Goal: Task Accomplishment & Management: Manage account settings

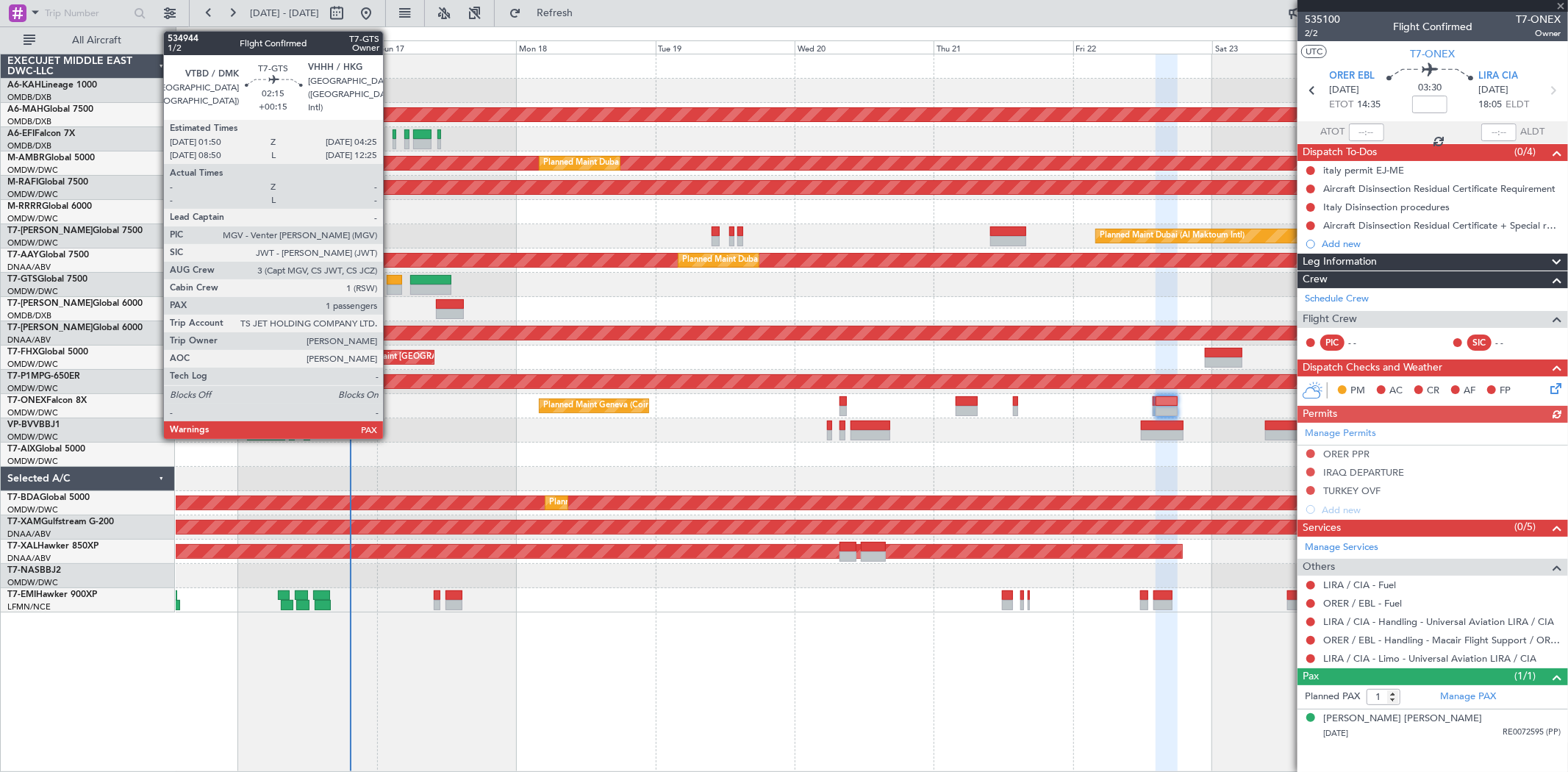
click at [391, 290] on div at bounding box center [395, 290] width 15 height 10
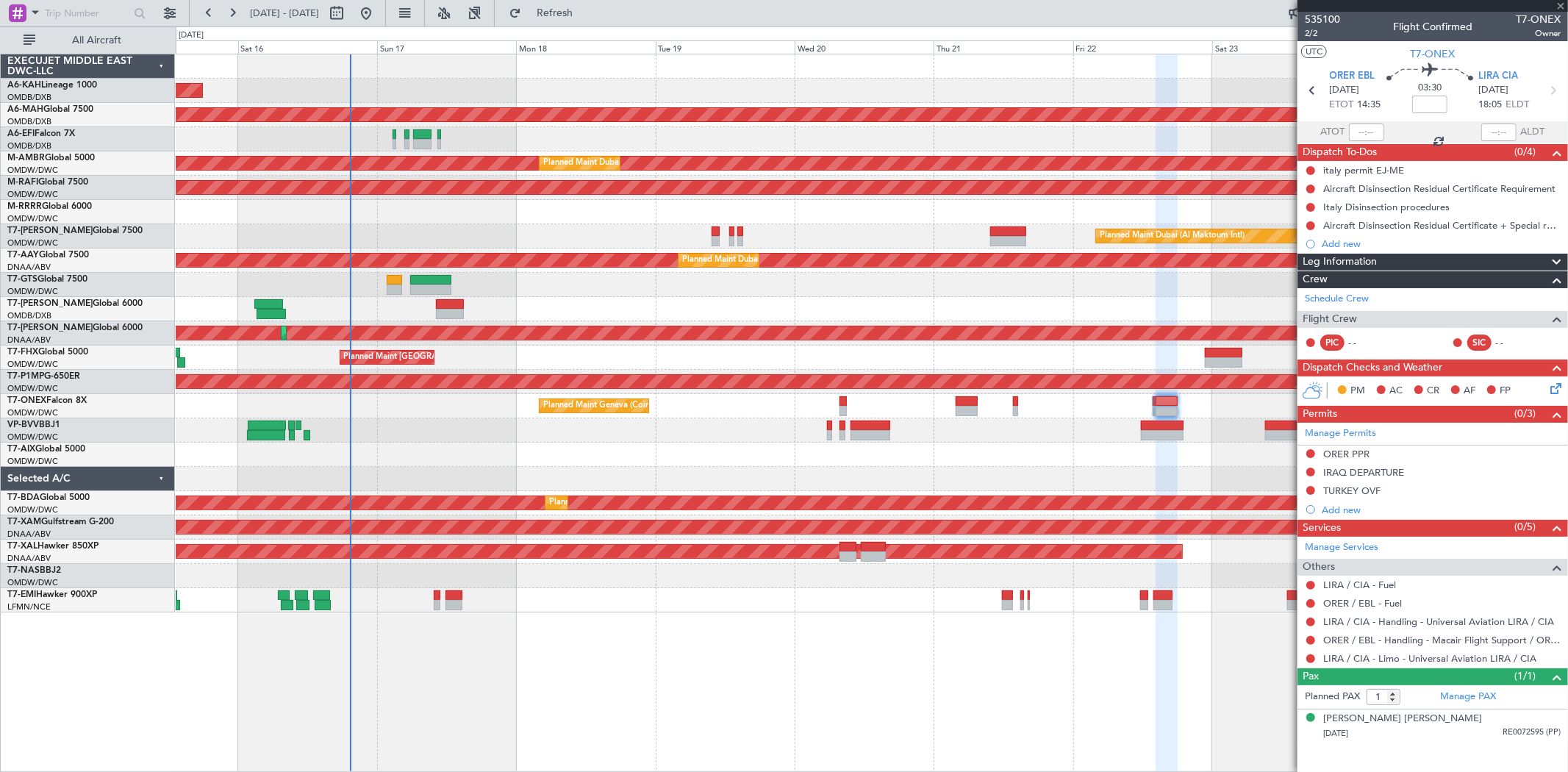
type input "+00:15"
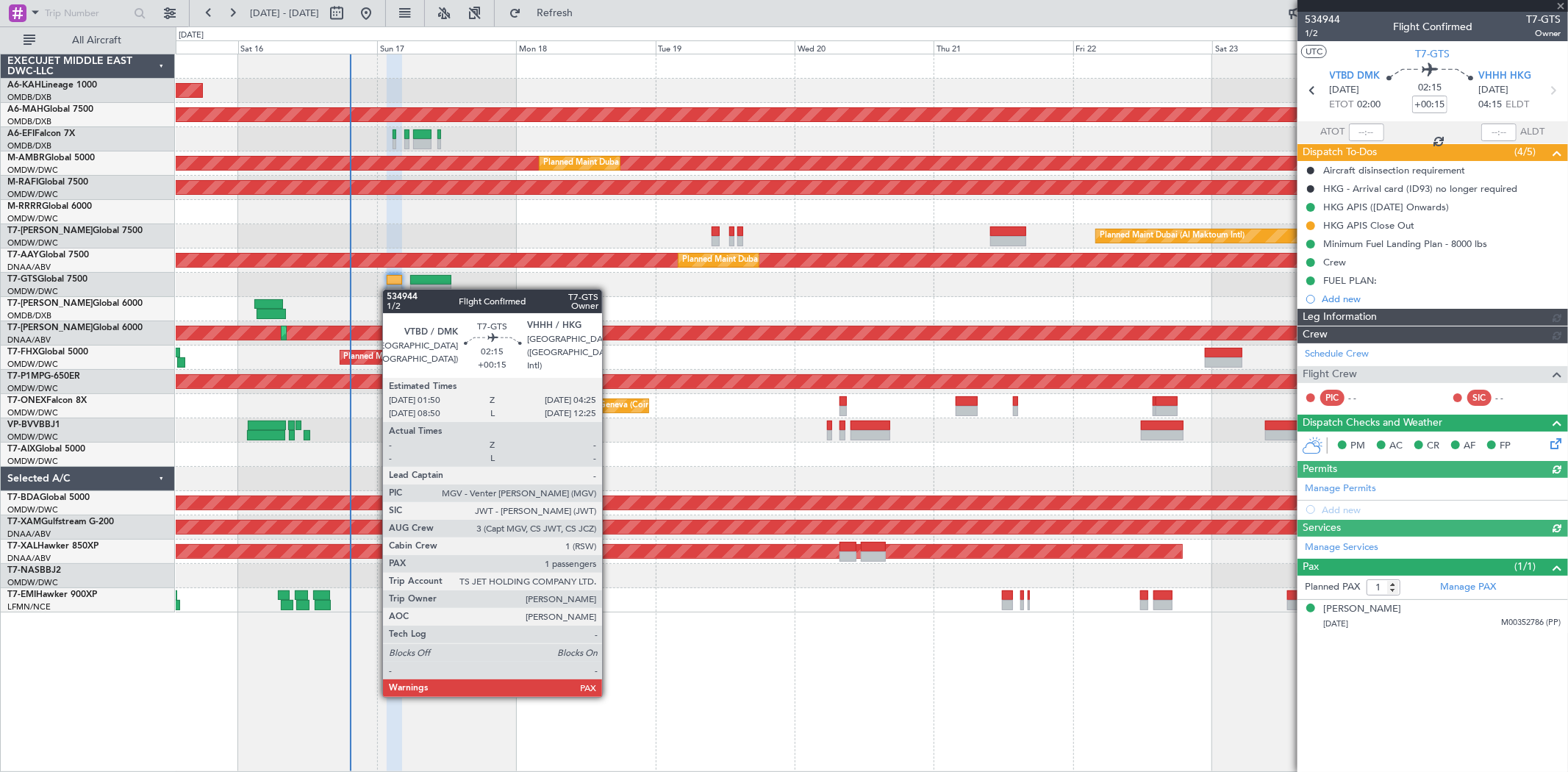
type input "[PERSON_NAME] ([PERSON_NAME])"
type input "7025"
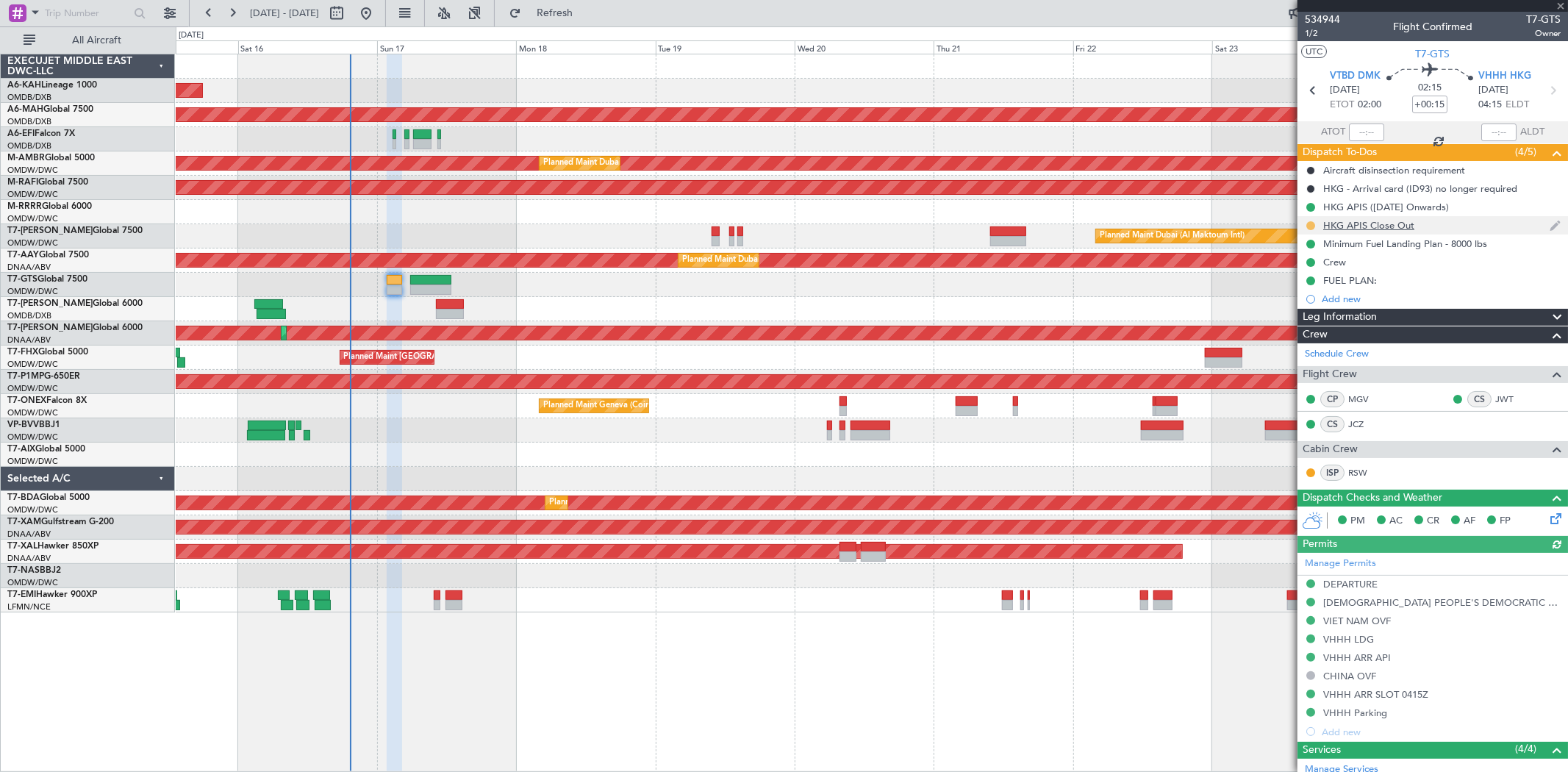
click at [1311, 224] on button at bounding box center [1310, 225] width 8 height 8
drag, startPoint x: 1300, startPoint y: 290, endPoint x: 1339, endPoint y: 330, distance: 55.9
click at [1300, 290] on span "Completed" at bounding box center [1316, 290] width 49 height 15
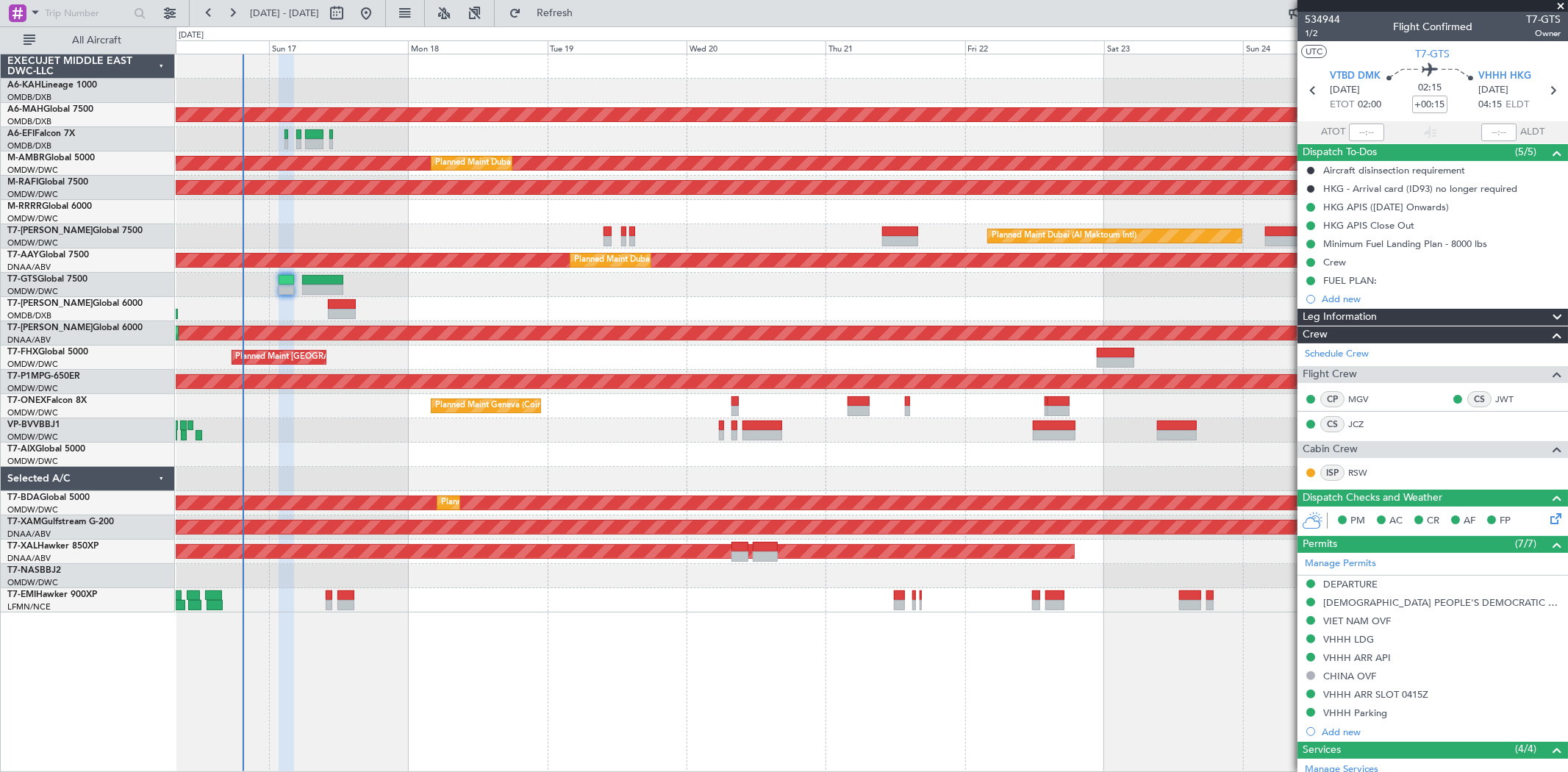
click at [647, 348] on div "Planned Maint [GEOGRAPHIC_DATA] ([GEOGRAPHIC_DATA][PERSON_NAME])" at bounding box center [872, 357] width 1392 height 24
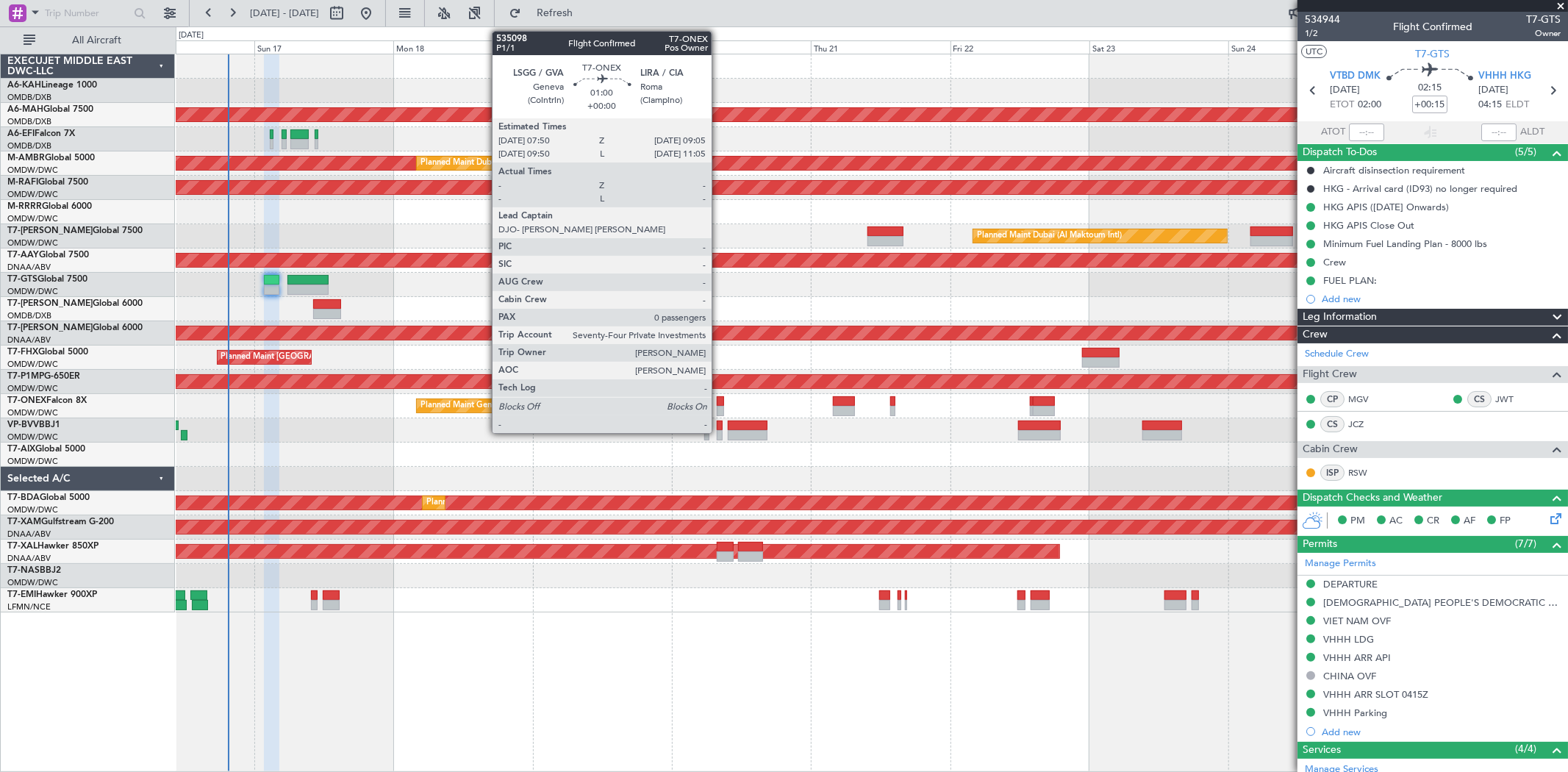
click at [719, 403] on div at bounding box center [721, 401] width 8 height 10
type input "0"
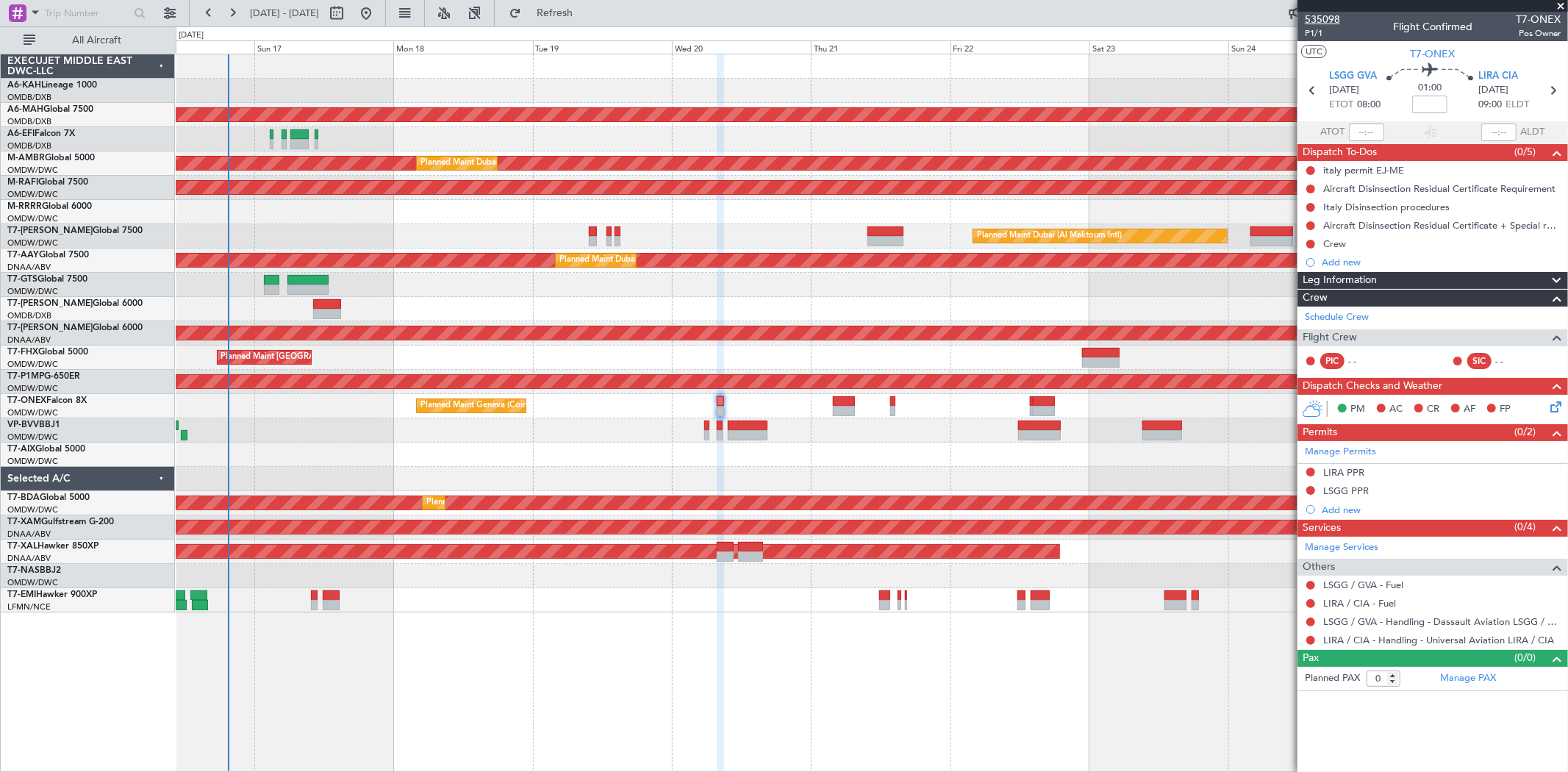
click at [1324, 25] on div "535098 P1/1" at bounding box center [1322, 25] width 36 height 28
click at [1307, 27] on span "P1/1" at bounding box center [1322, 33] width 36 height 12
click at [1431, 107] on input at bounding box center [1430, 104] width 36 height 18
type input "+00:00"
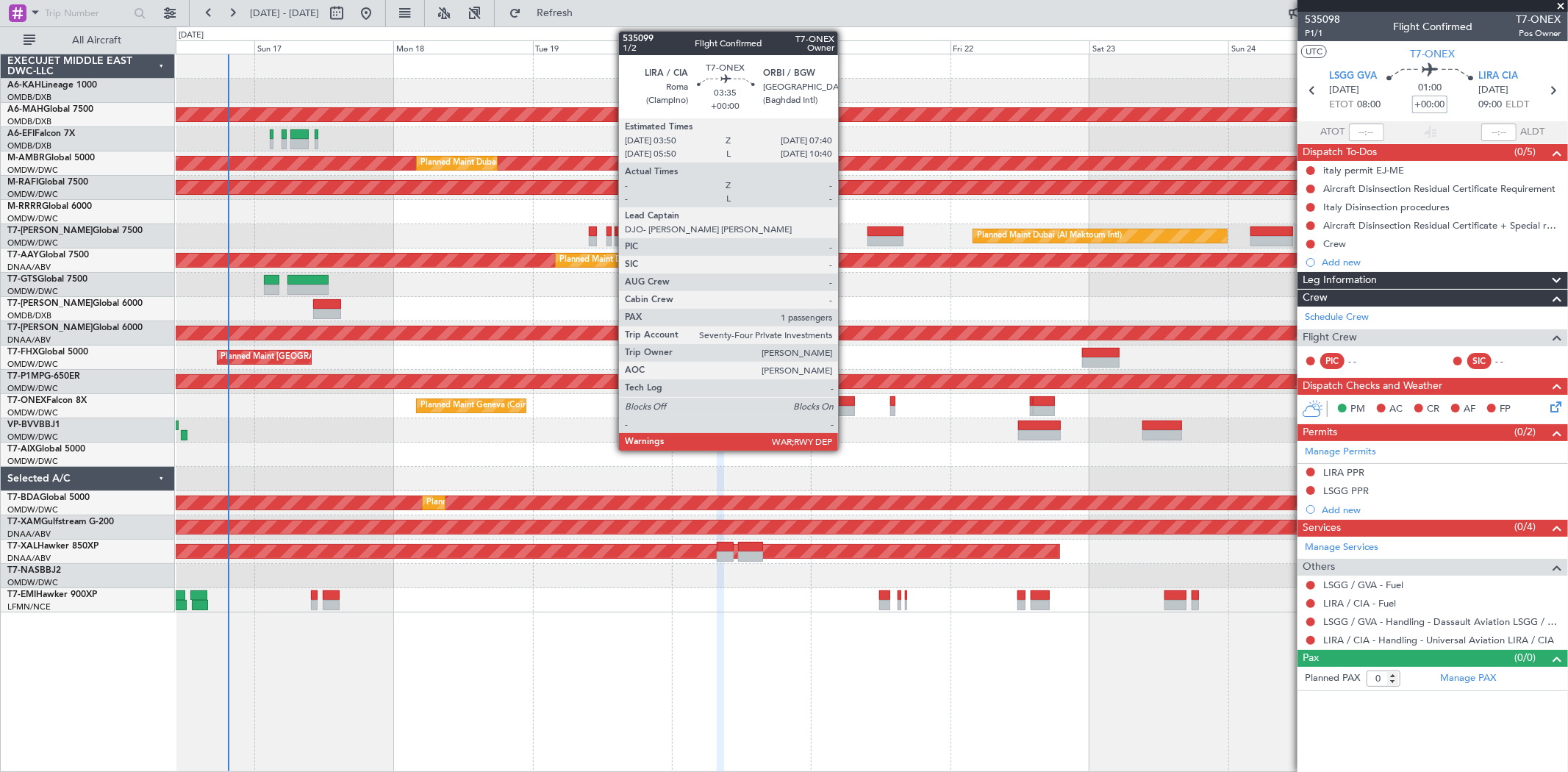
click at [845, 412] on div at bounding box center [845, 411] width 23 height 10
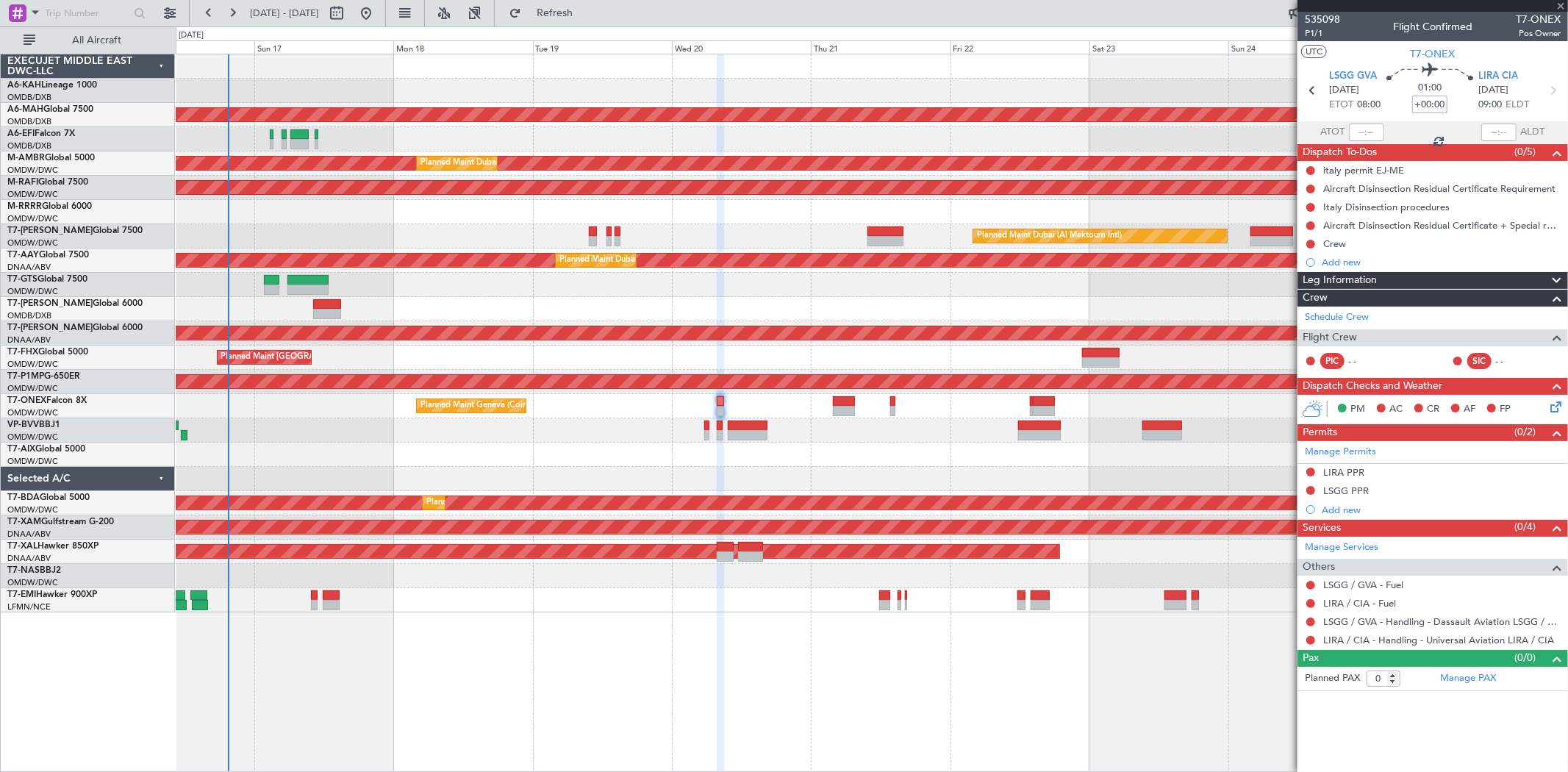
type input "1"
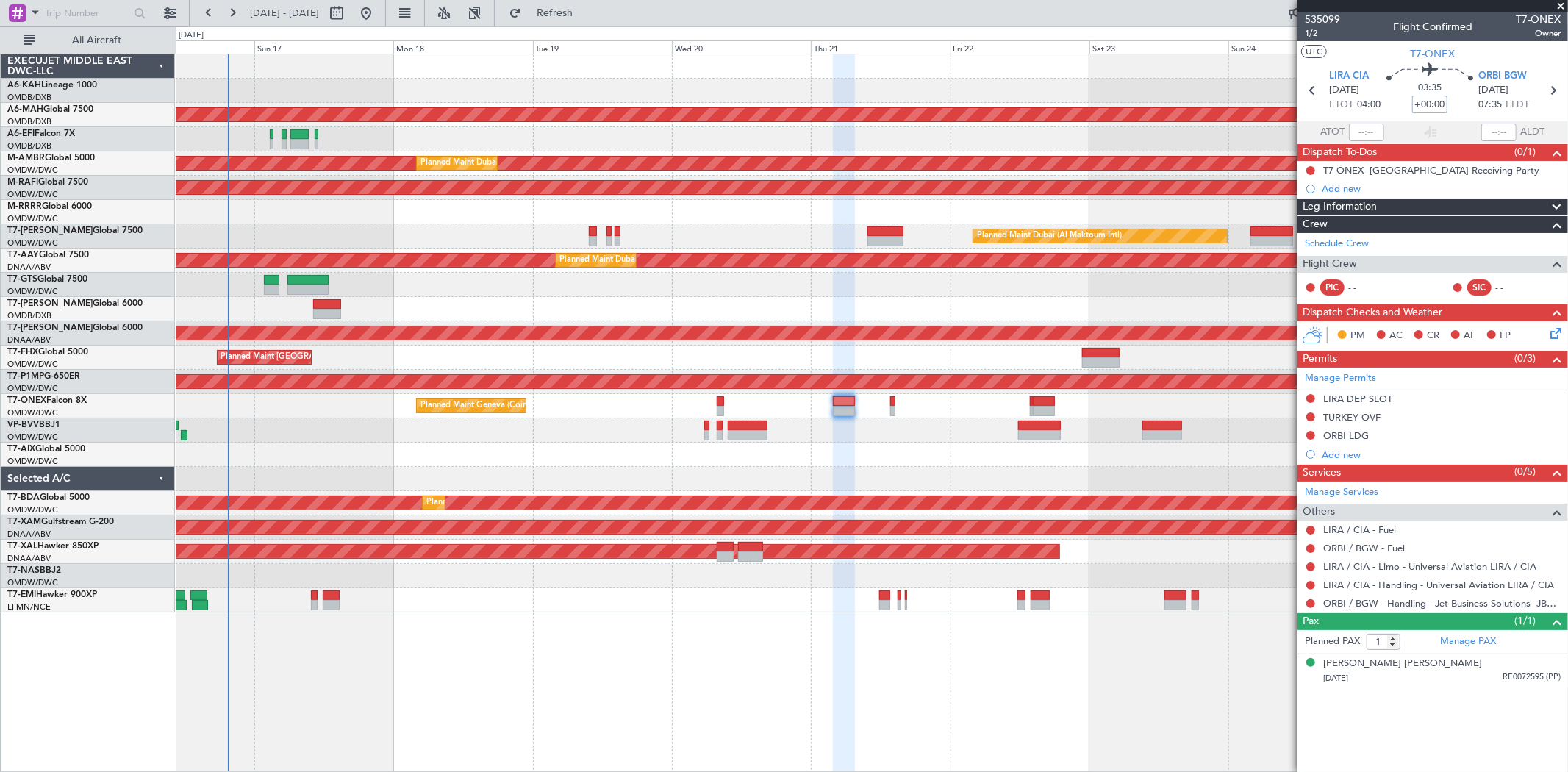
click at [1424, 103] on input "+00:00" at bounding box center [1430, 104] width 36 height 18
click at [1314, 33] on span "1/2" at bounding box center [1322, 33] width 36 height 12
type input "+00:05"
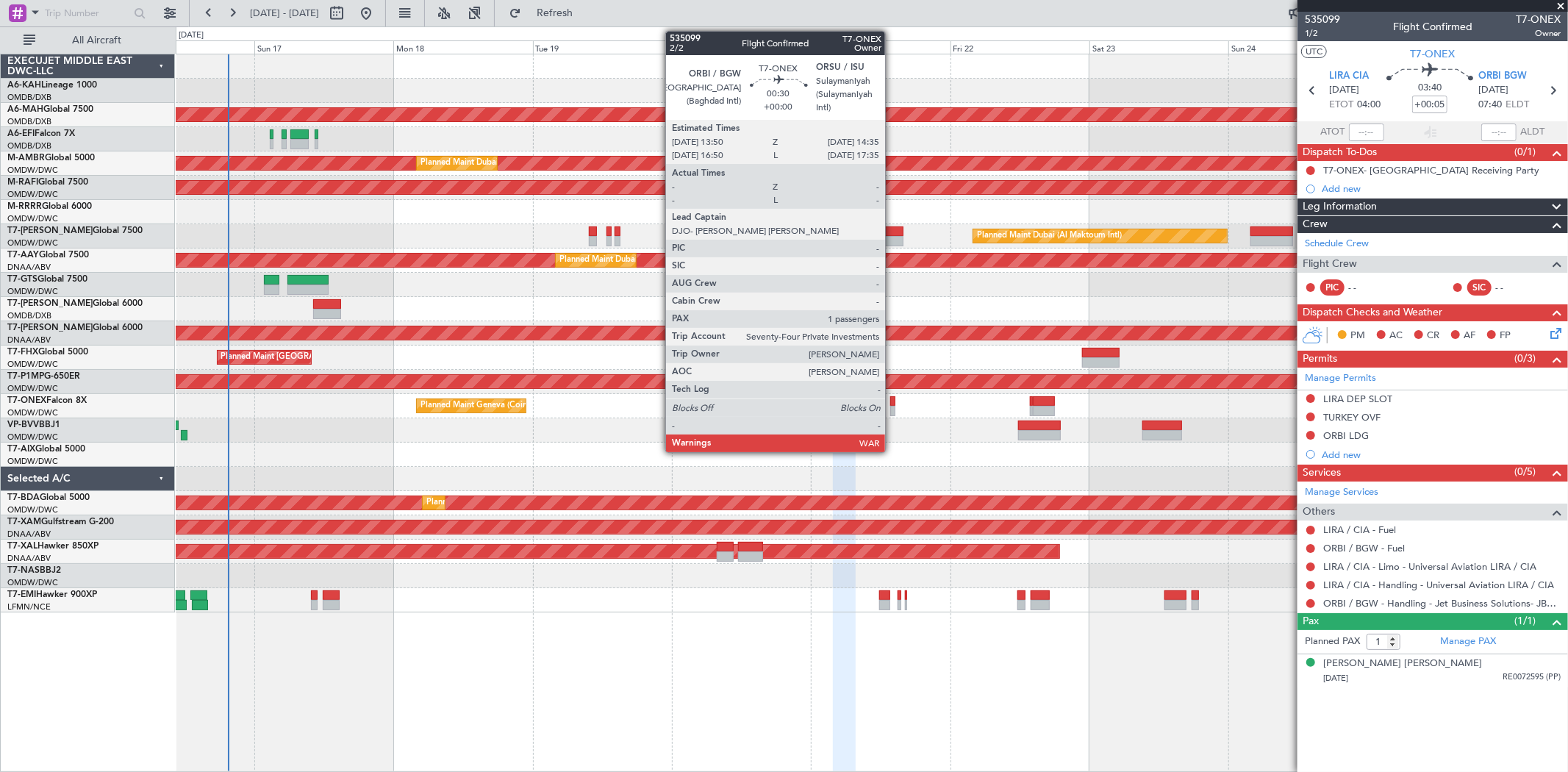
click at [892, 406] on div at bounding box center [892, 411] width 5 height 10
click at [892, 411] on div at bounding box center [892, 411] width 5 height 10
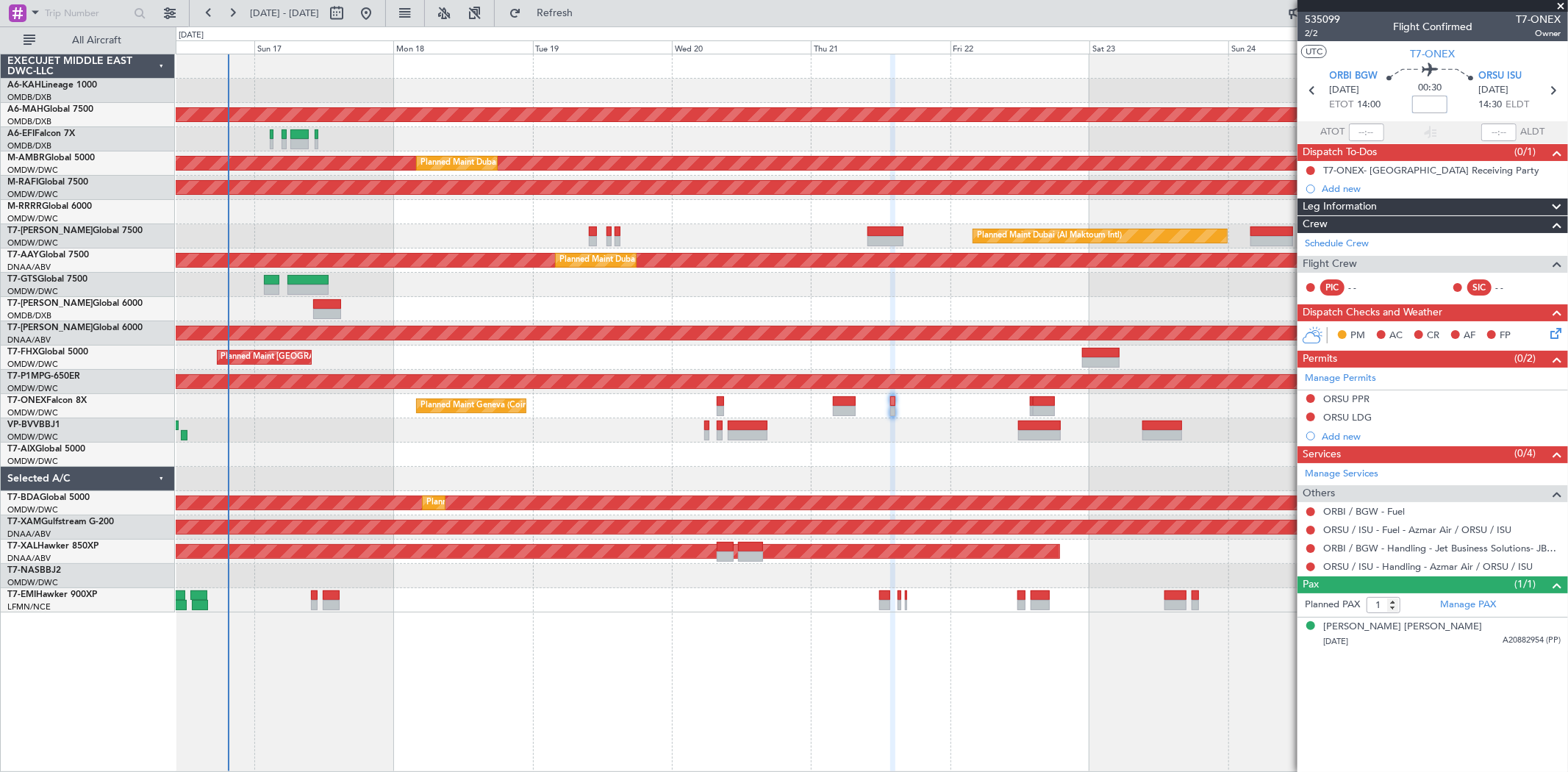
click at [1424, 103] on input at bounding box center [1430, 104] width 36 height 18
type input "-00:05"
click at [1028, 399] on div "Planned Maint Geneva (Cointrin)" at bounding box center [872, 405] width 1392 height 24
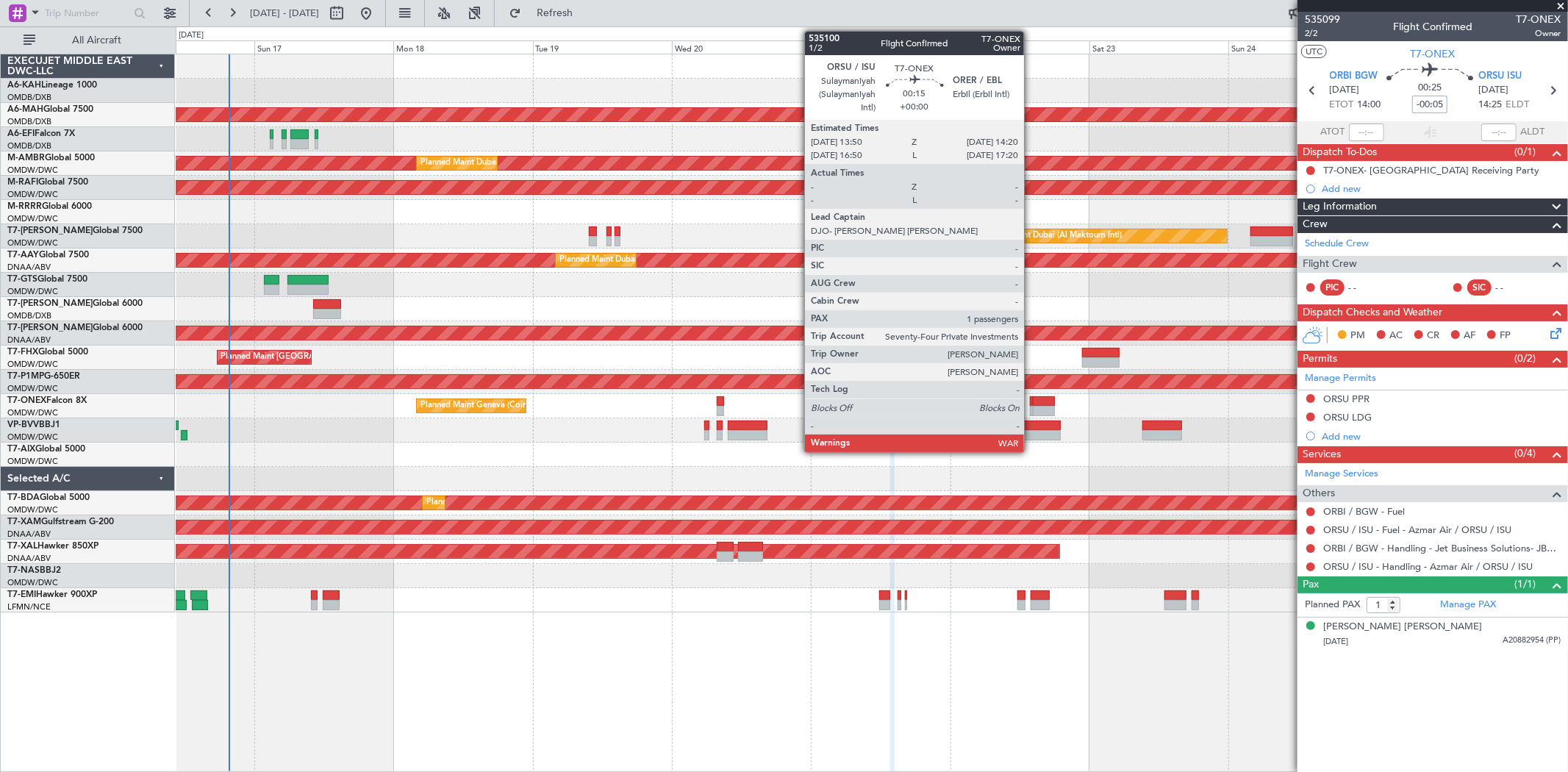
click at [1031, 408] on div at bounding box center [1031, 411] width 3 height 10
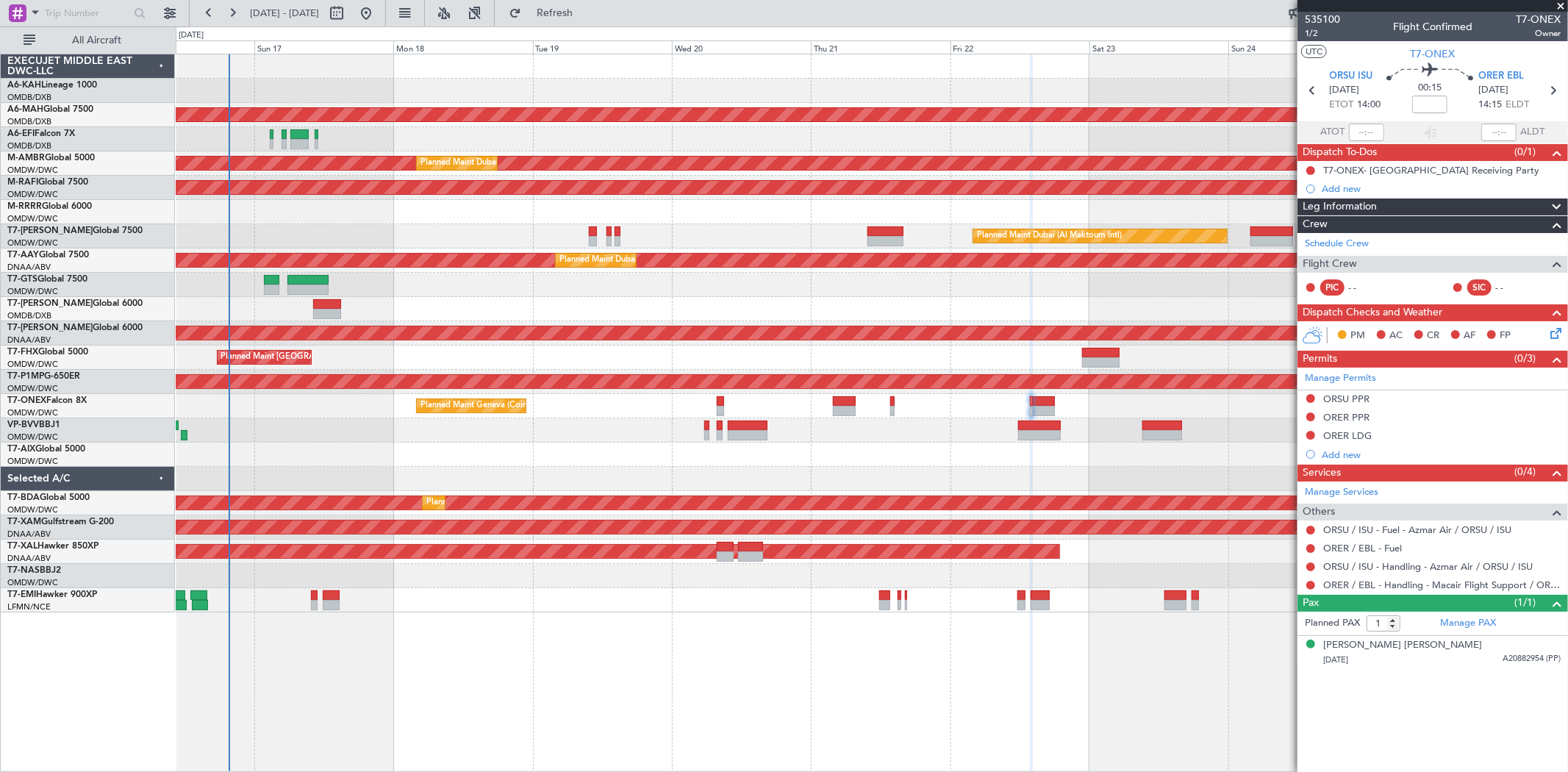
click at [1425, 99] on mat-tooltip-component "Flight Time" at bounding box center [1431, 114] width 68 height 39
click at [1425, 105] on mat-tooltip-component "Flight Time" at bounding box center [1431, 114] width 68 height 39
click at [1431, 100] on input at bounding box center [1430, 104] width 36 height 18
click at [1315, 34] on span "1/2" at bounding box center [1322, 33] width 36 height 12
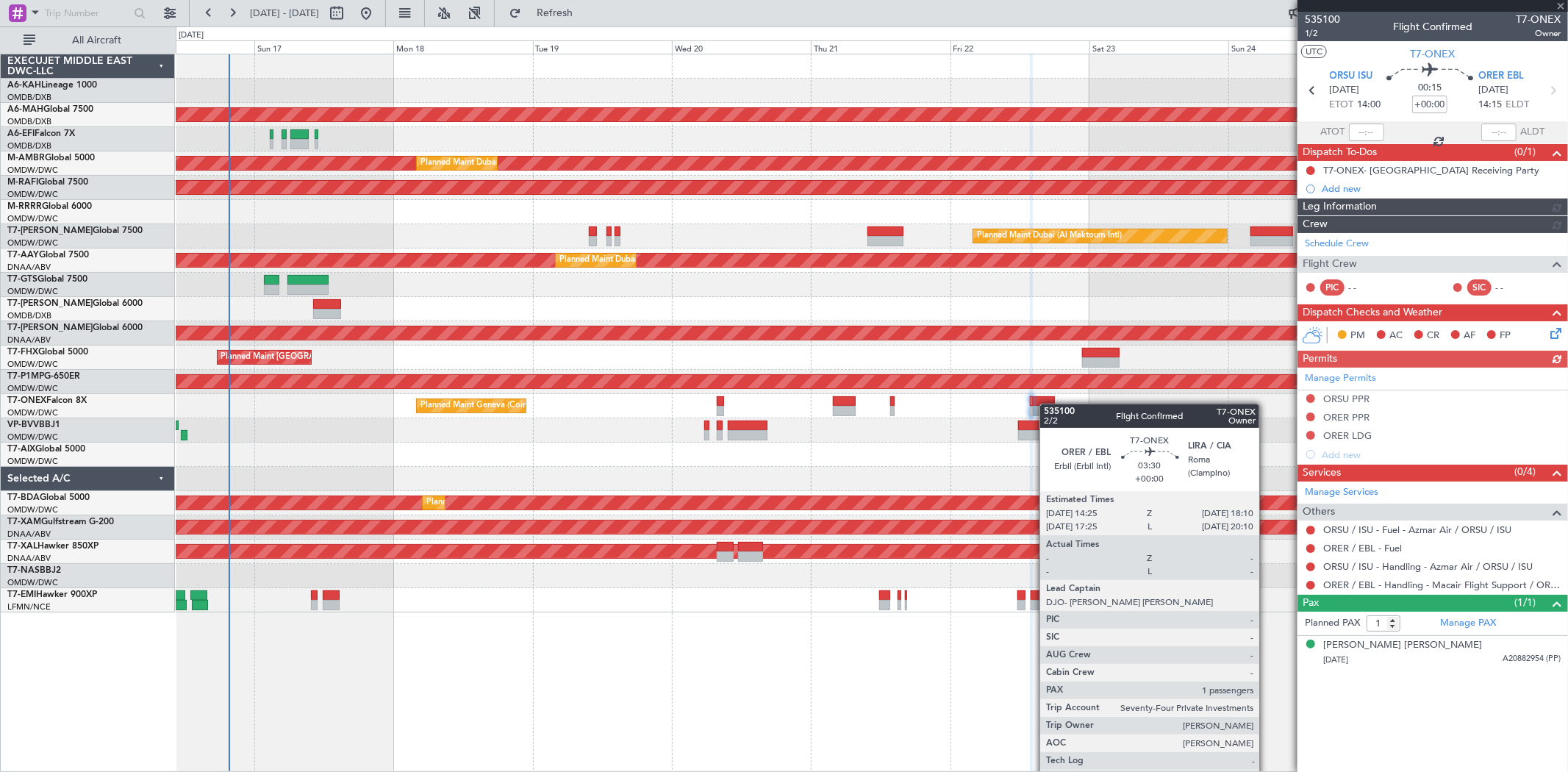
click at [1048, 405] on div "Planned Maint Geneva (Cointrin)" at bounding box center [872, 405] width 1392 height 24
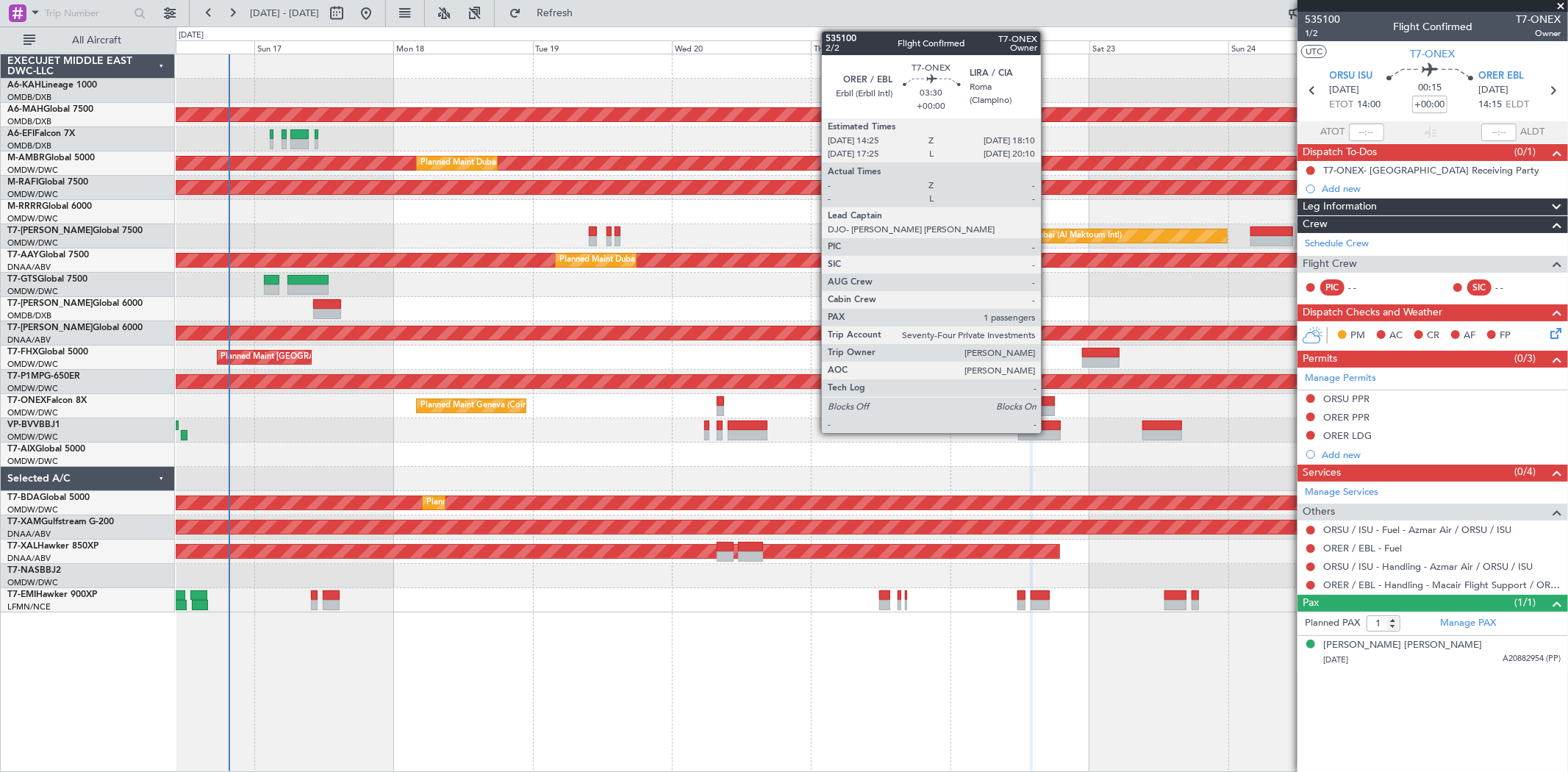
click at [1048, 406] on div at bounding box center [1044, 411] width 22 height 10
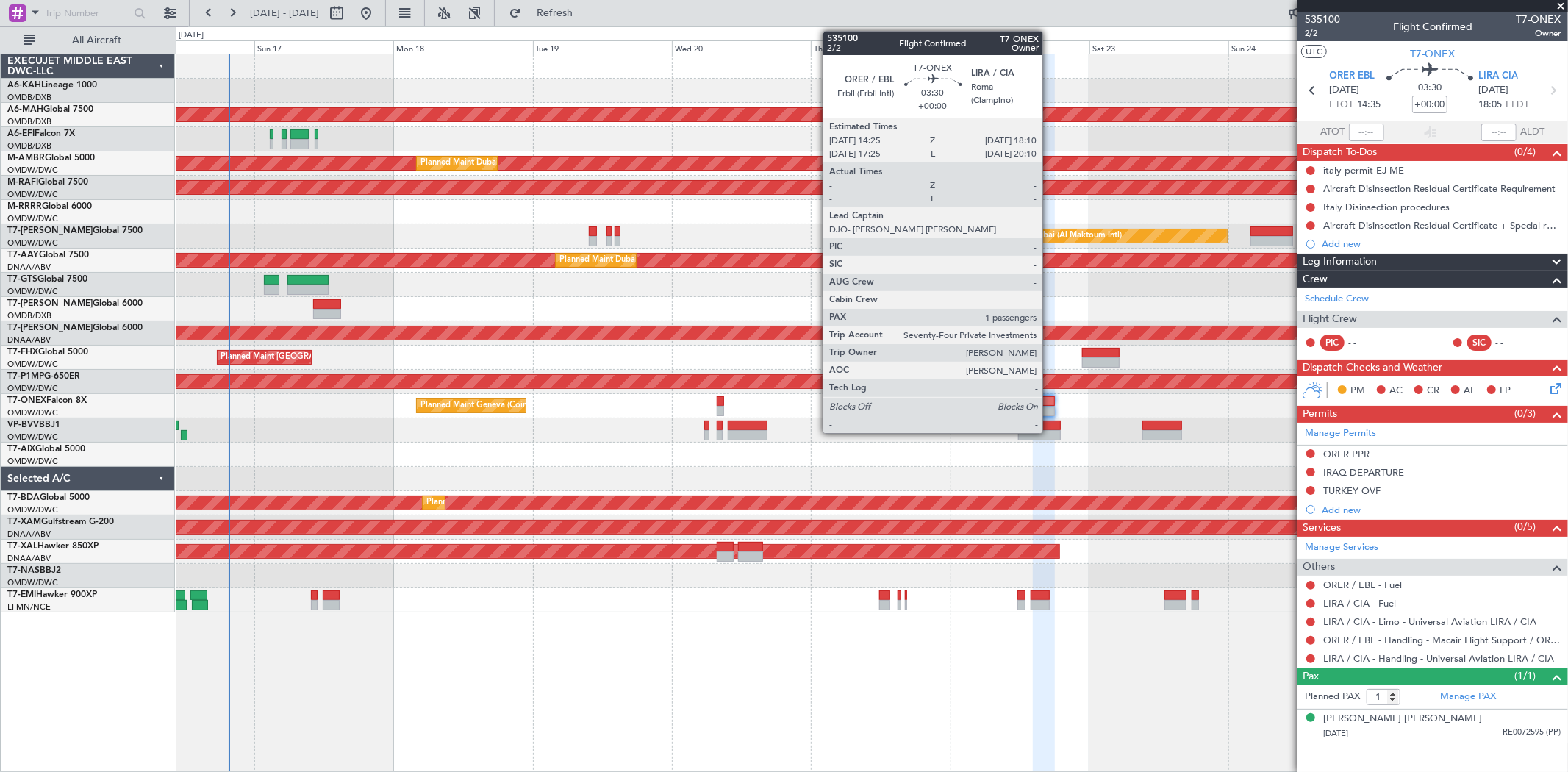
click at [1050, 405] on div at bounding box center [1044, 401] width 22 height 10
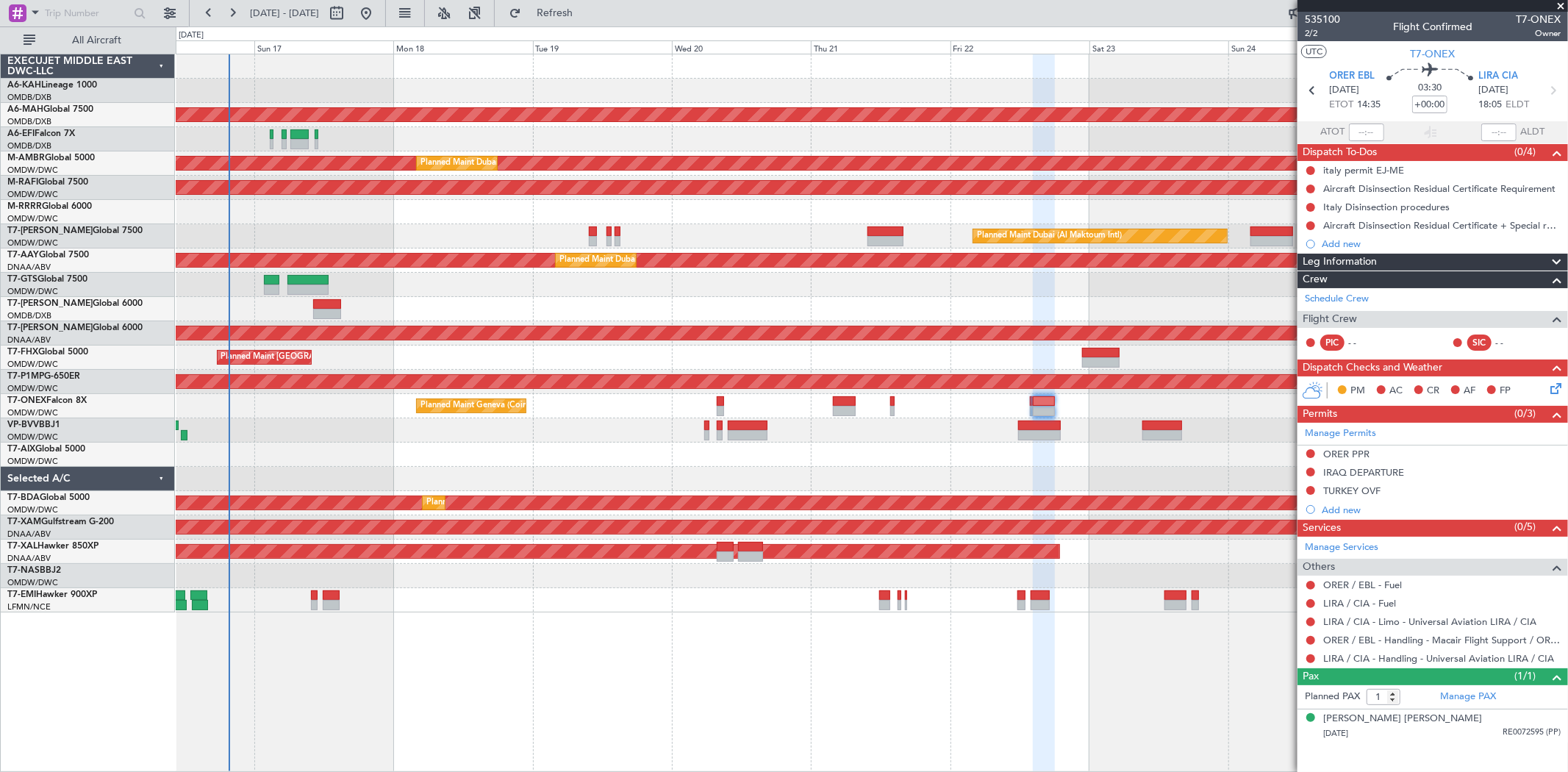
click at [1444, 98] on mat-tooltip-component "Flight Time" at bounding box center [1431, 114] width 68 height 39
drag, startPoint x: 1439, startPoint y: 100, endPoint x: 1406, endPoint y: 124, distance: 40.8
click at [1434, 100] on mat-tooltip-component "Flight Time" at bounding box center [1431, 114] width 68 height 39
click at [1431, 103] on mat-tooltip-component "Flight Time" at bounding box center [1431, 114] width 68 height 39
click at [1427, 112] on input "+00:00" at bounding box center [1430, 104] width 36 height 18
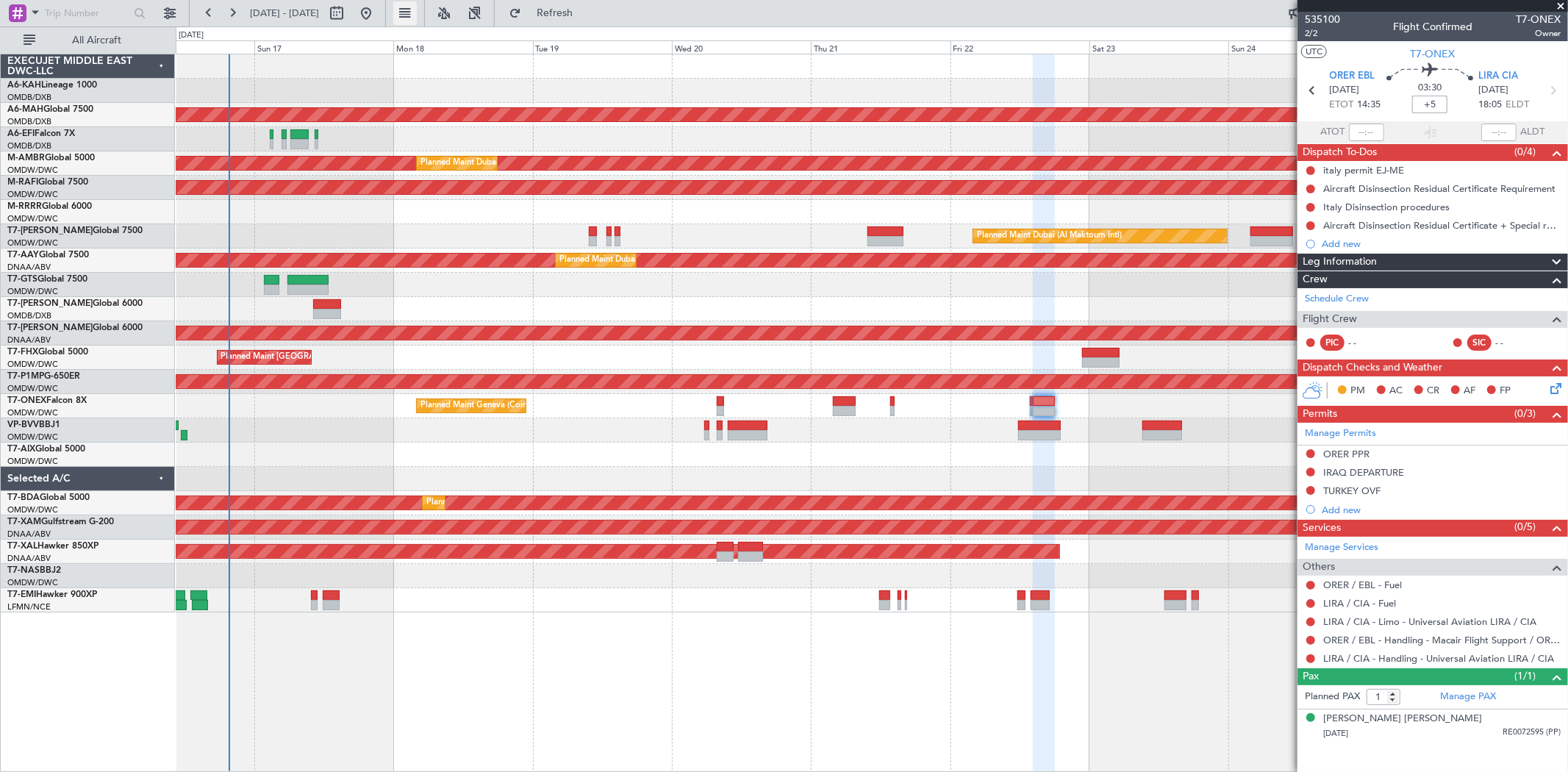
type input "+00:05"
click at [596, 292] on div at bounding box center [872, 284] width 1392 height 24
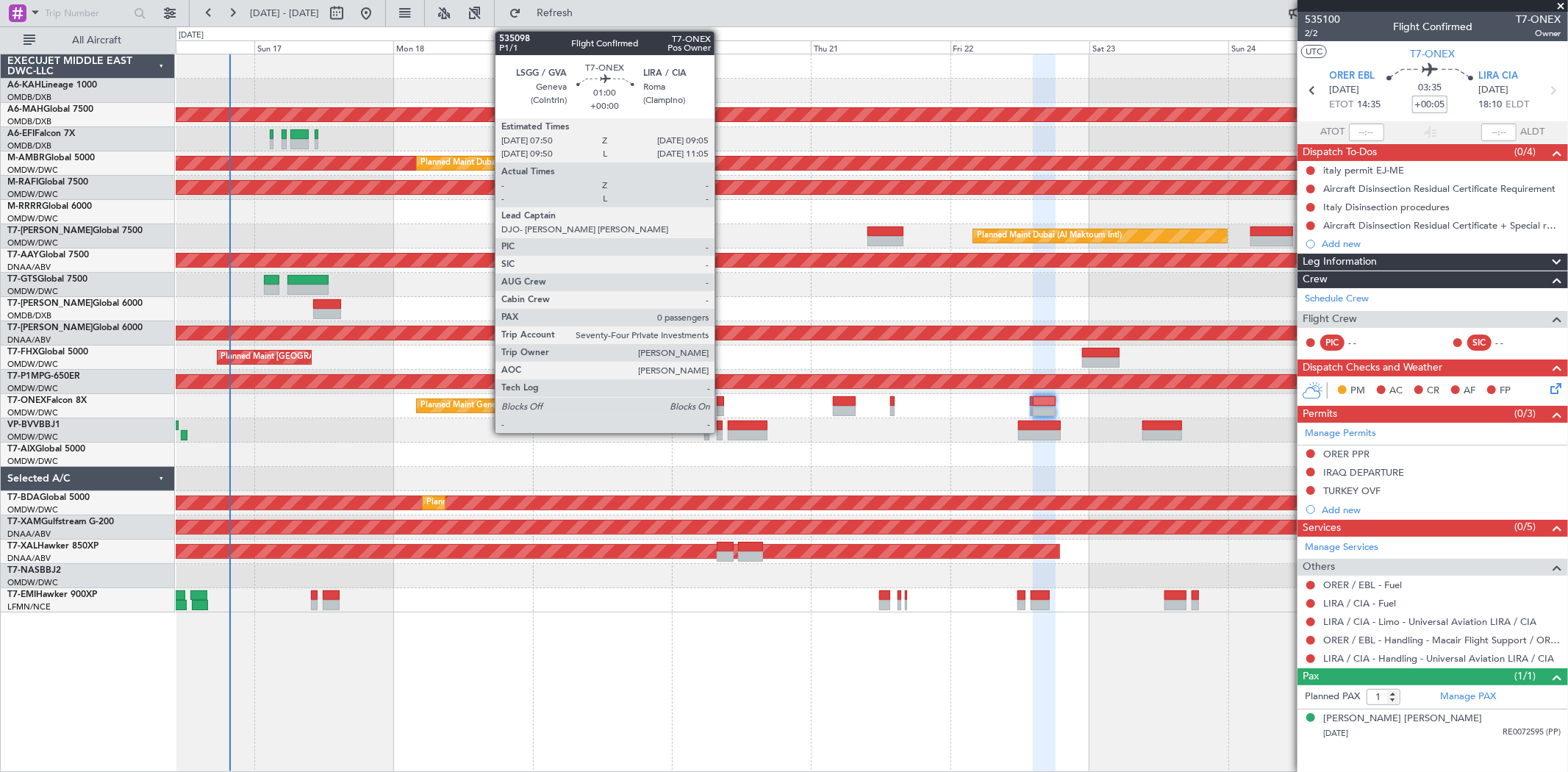
click at [722, 407] on div at bounding box center [721, 411] width 8 height 10
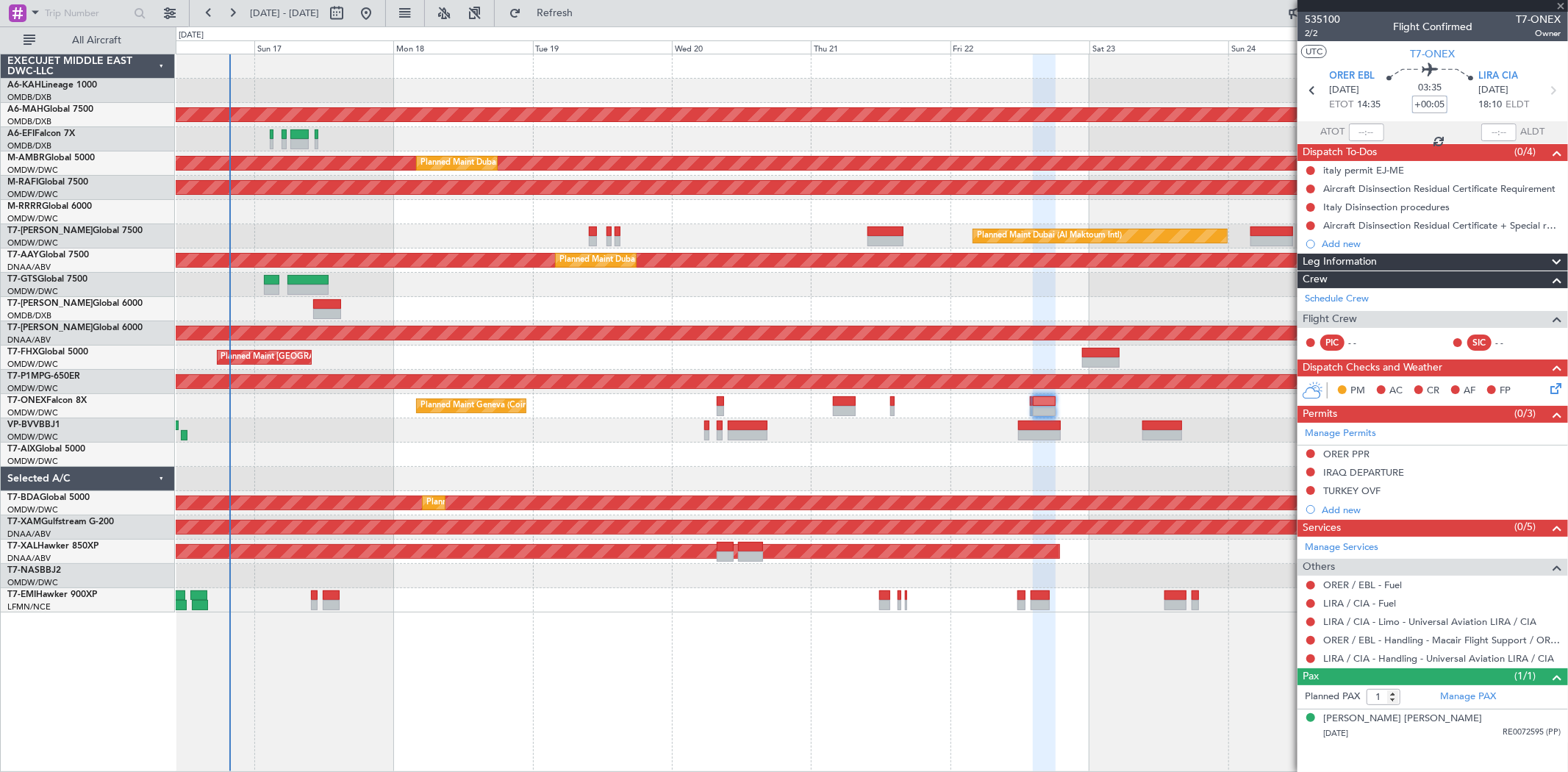
type input "0"
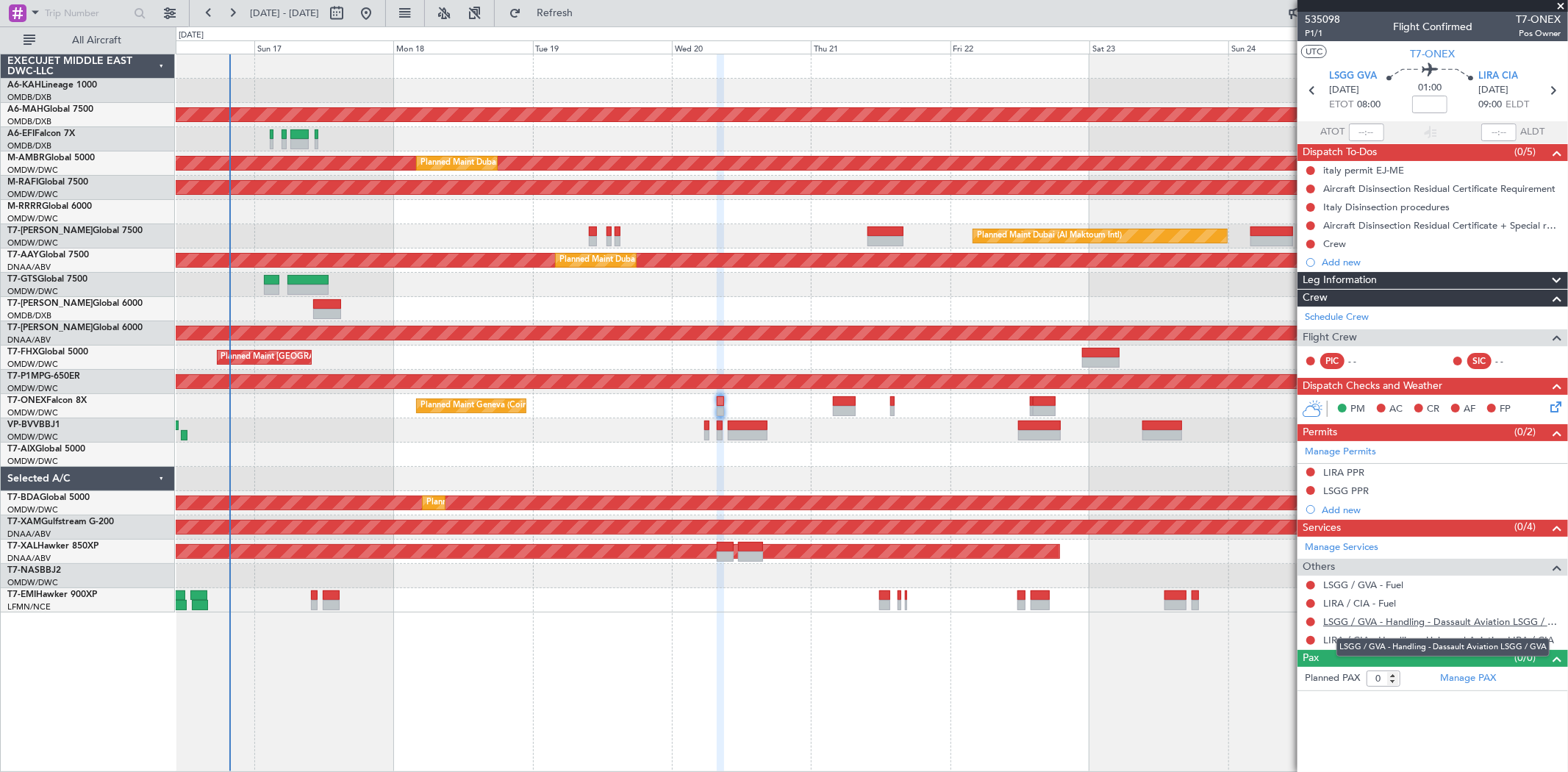
click at [1394, 621] on link "LSGG / GVA - Handling - Dassault Aviation LSGG / GVA" at bounding box center [1442, 621] width 238 height 12
click at [1403, 638] on div "Manage Services Others LSGG / GVA - Fuel LIRA / CIA - Fuel LSGG / GVA - Handlin…" at bounding box center [1433, 593] width 270 height 113
click at [1392, 631] on div "LIRA / CIA - Handling - Universal Aviation LIRA / CIA" at bounding box center [1433, 640] width 270 height 19
click at [1385, 638] on link "LIRA / CIA - Handling - Universal Aviation LIRA / CIA" at bounding box center [1438, 640] width 231 height 12
click at [1309, 620] on button at bounding box center [1310, 621] width 8 height 8
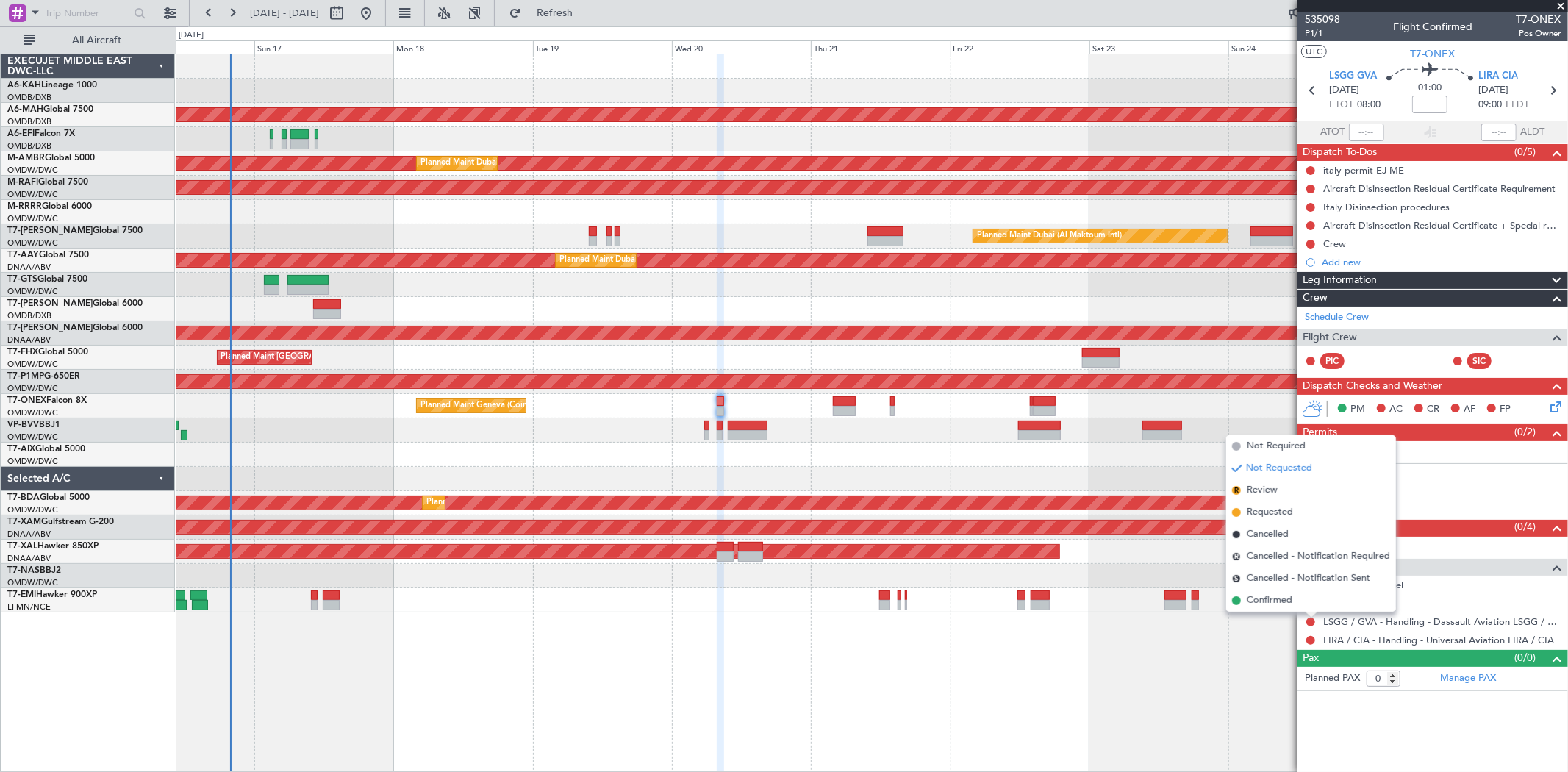
drag, startPoint x: 1262, startPoint y: 508, endPoint x: 1288, endPoint y: 502, distance: 26.7
click at [1262, 510] on span "Requested" at bounding box center [1270, 512] width 46 height 15
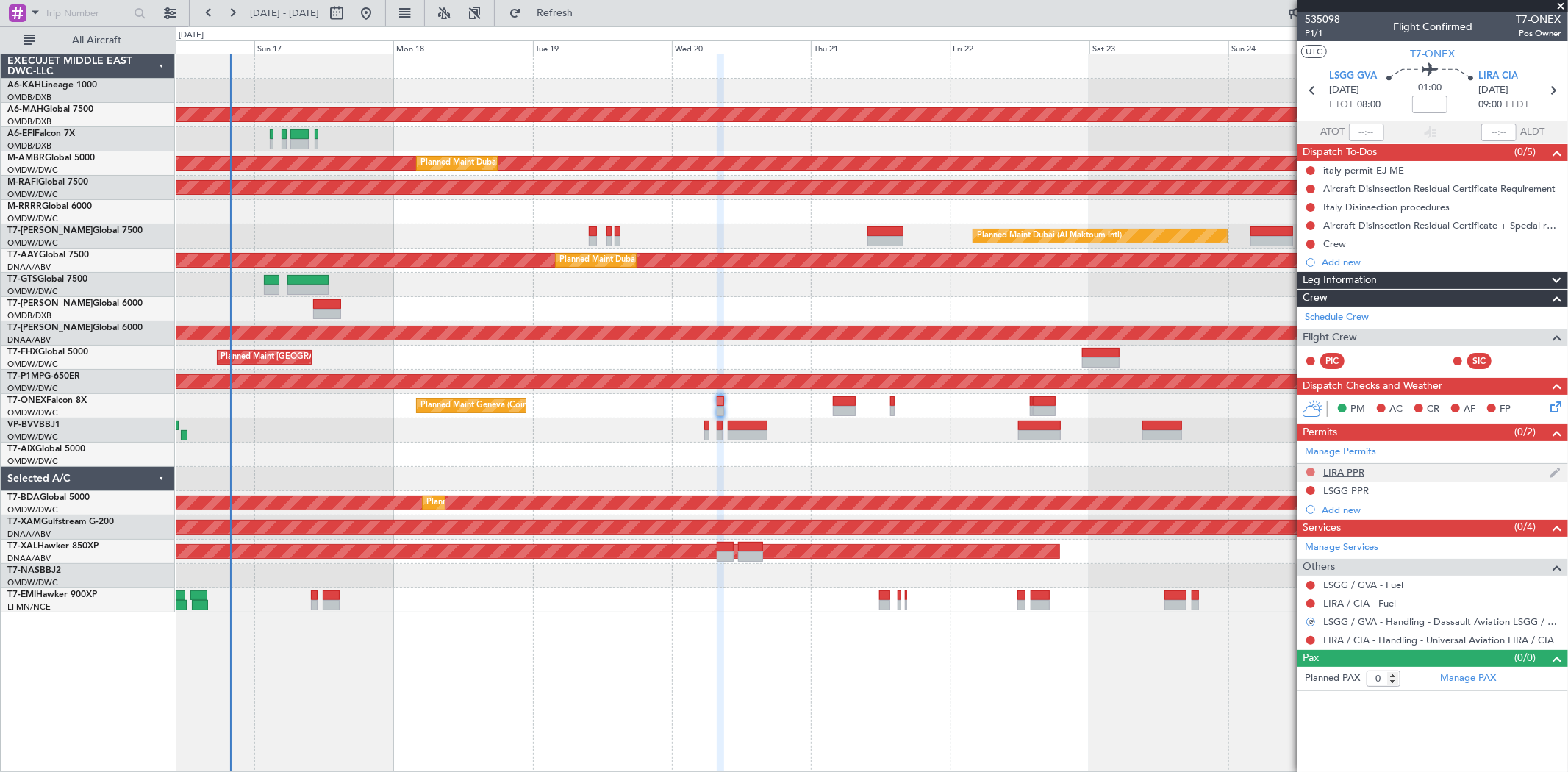
click at [1312, 472] on button at bounding box center [1310, 472] width 8 height 8
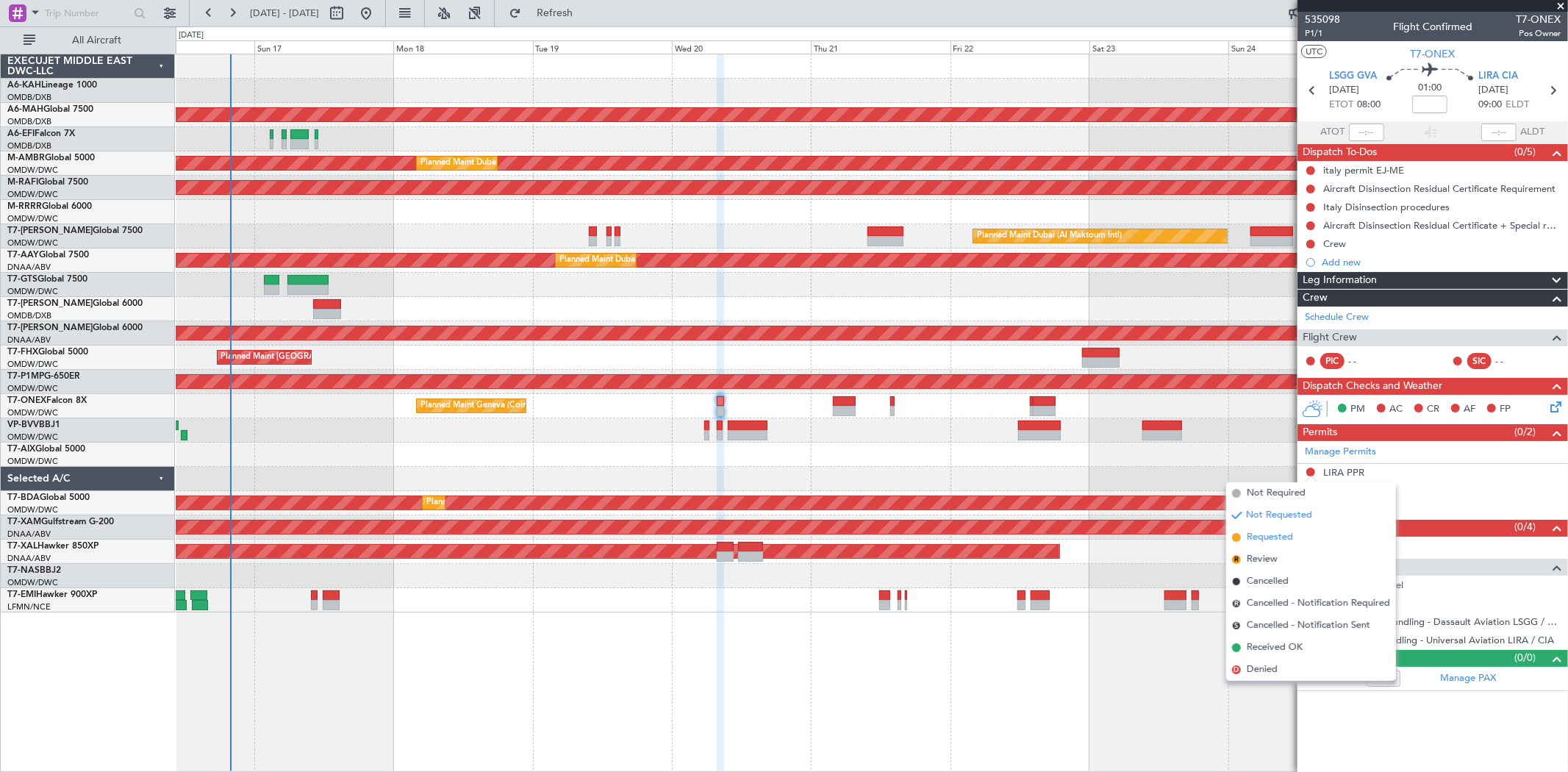
click at [1272, 537] on span "Requested" at bounding box center [1270, 537] width 46 height 15
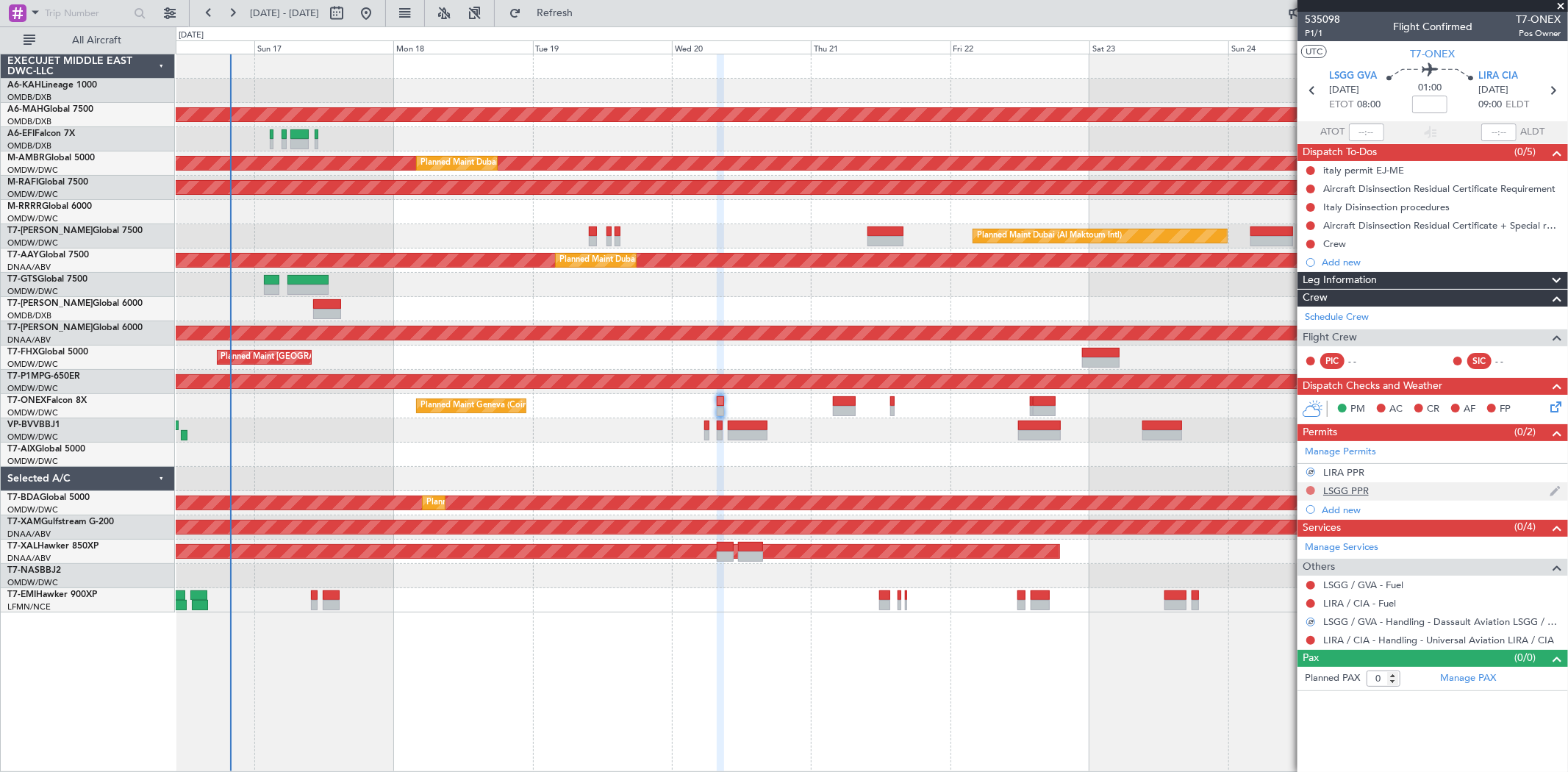
click at [1310, 489] on button at bounding box center [1310, 489] width 8 height 8
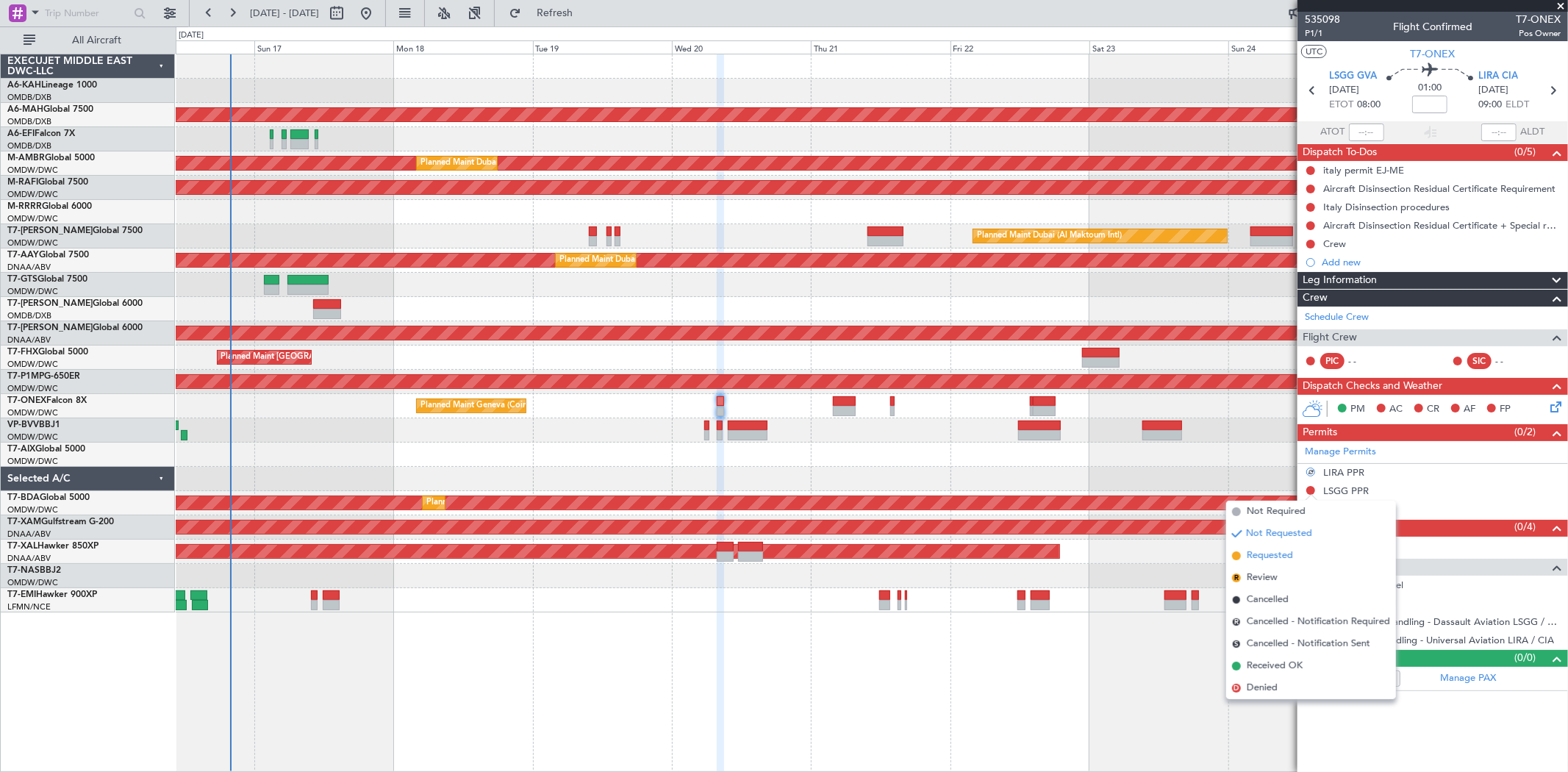
click at [1277, 552] on span "Requested" at bounding box center [1270, 555] width 46 height 15
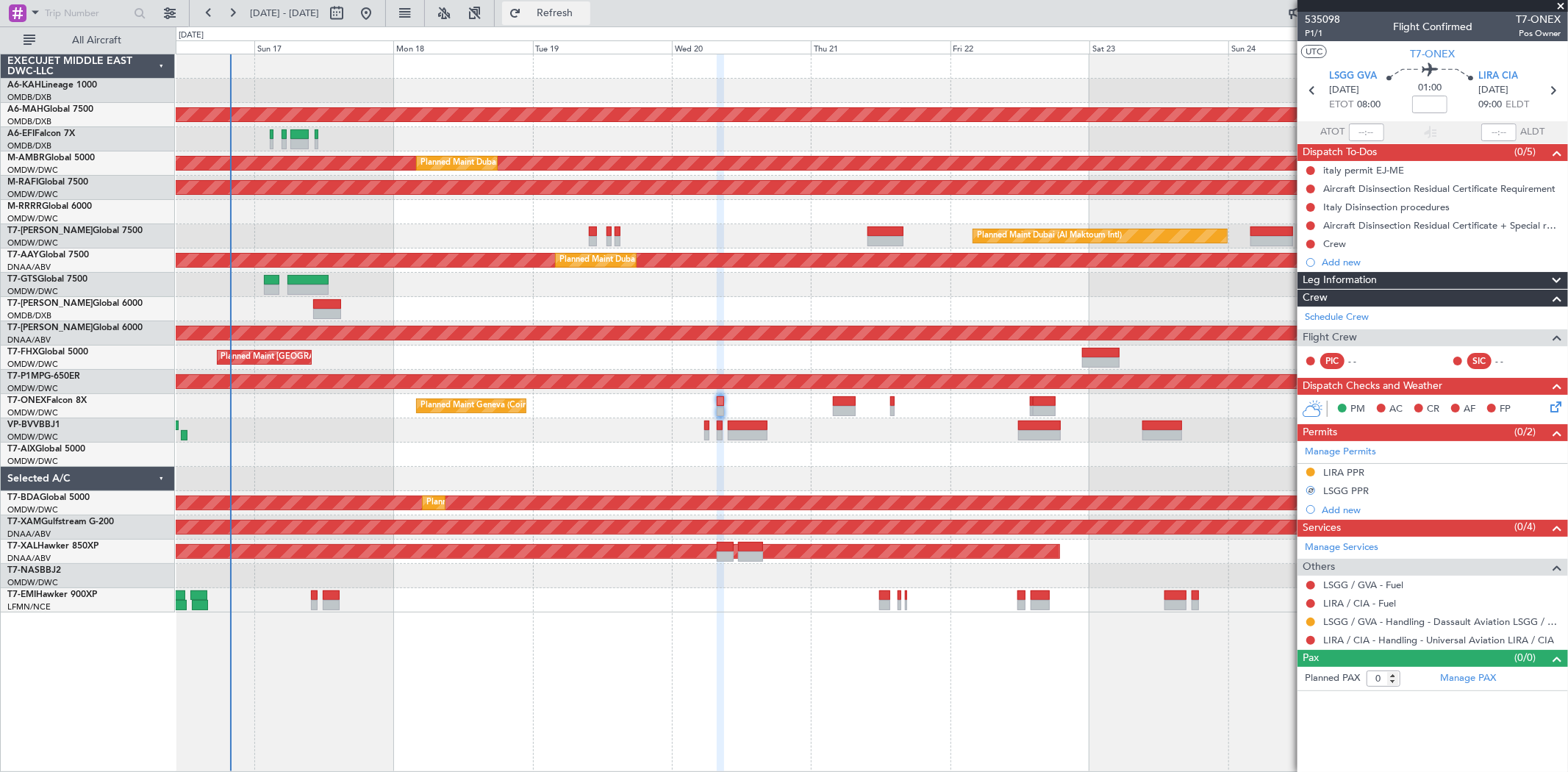
click at [589, 4] on button "Refresh" at bounding box center [546, 13] width 88 height 23
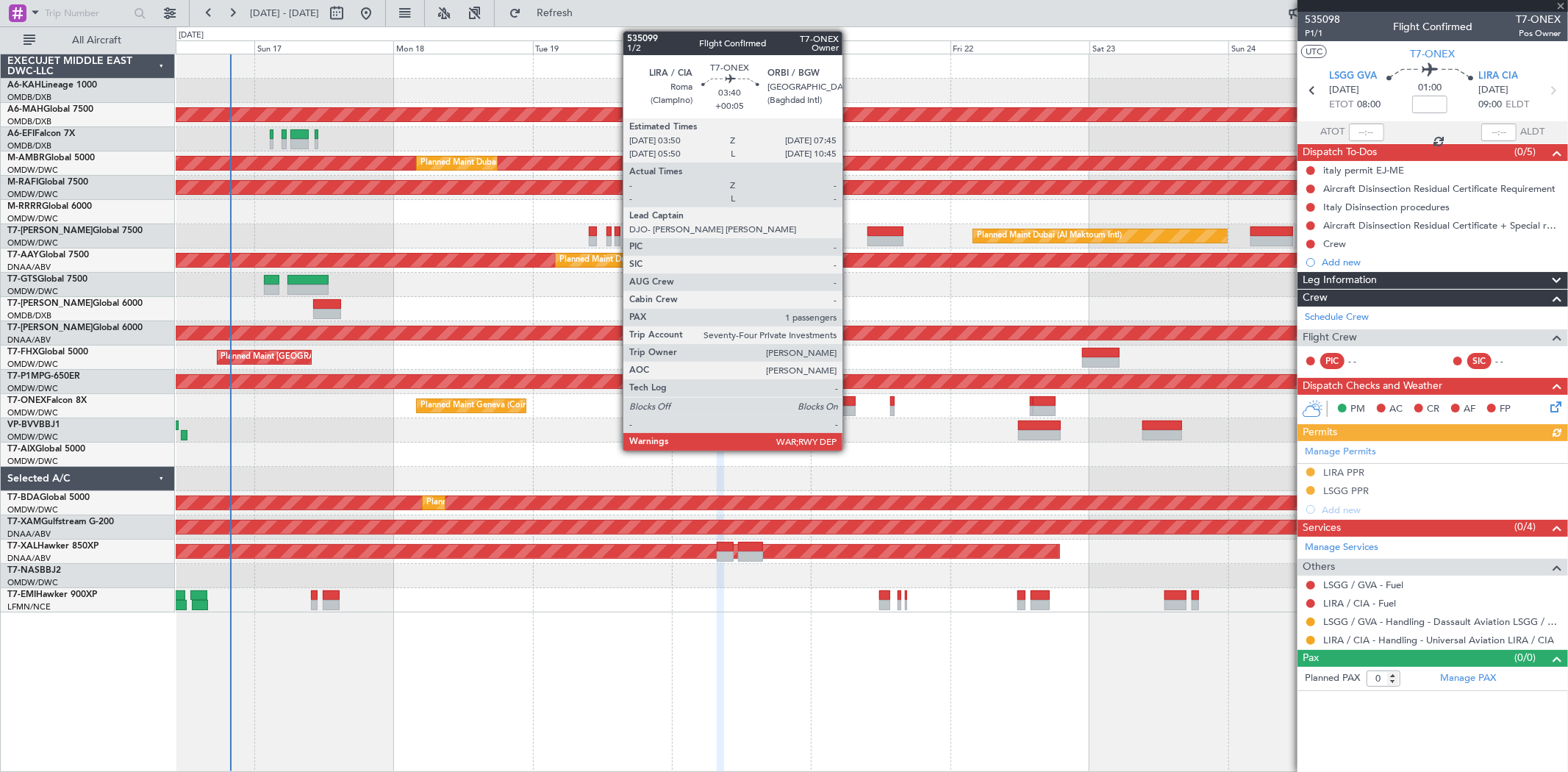
click at [849, 410] on div at bounding box center [845, 411] width 23 height 10
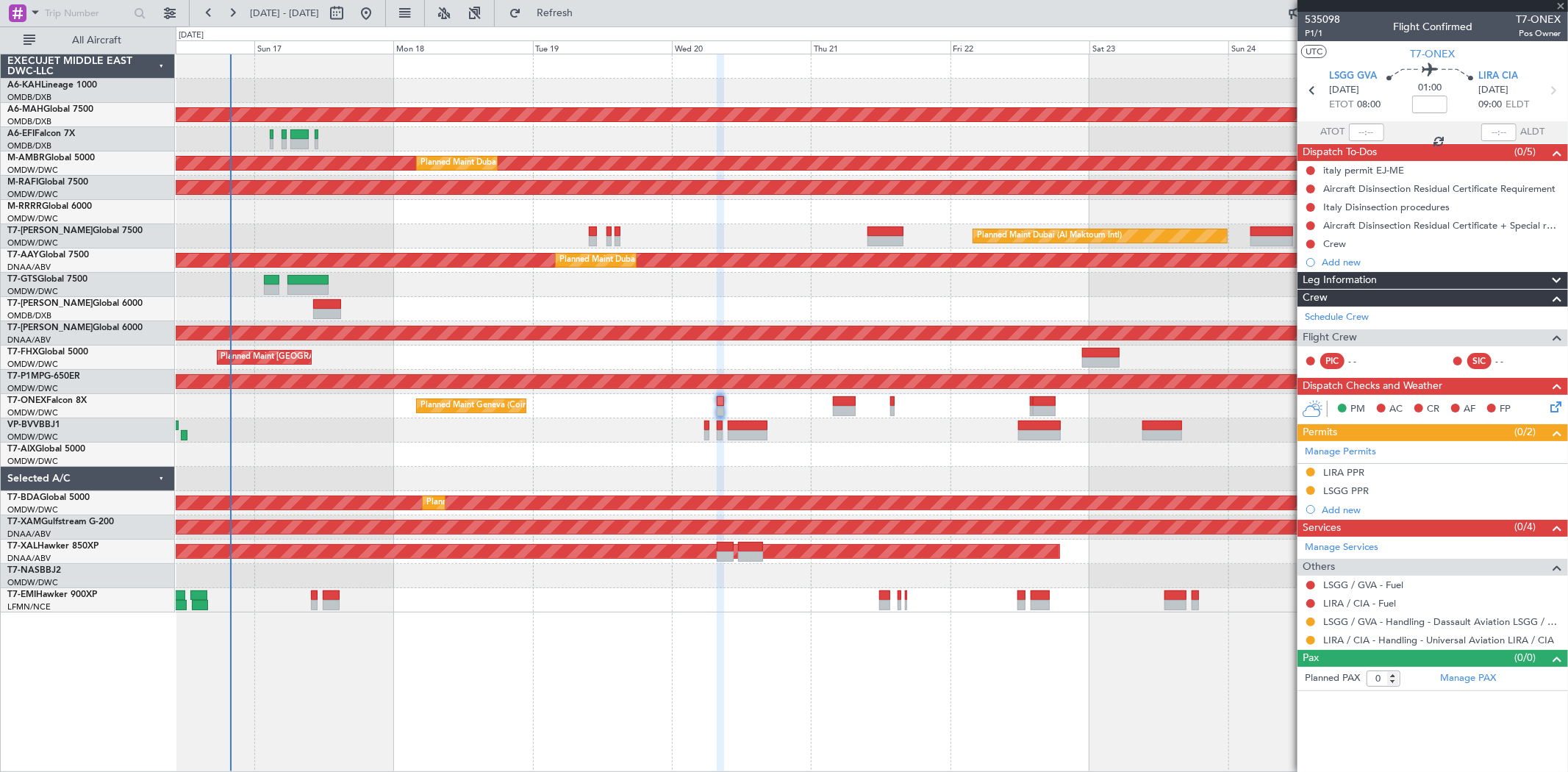
type input "+00:05"
type input "1"
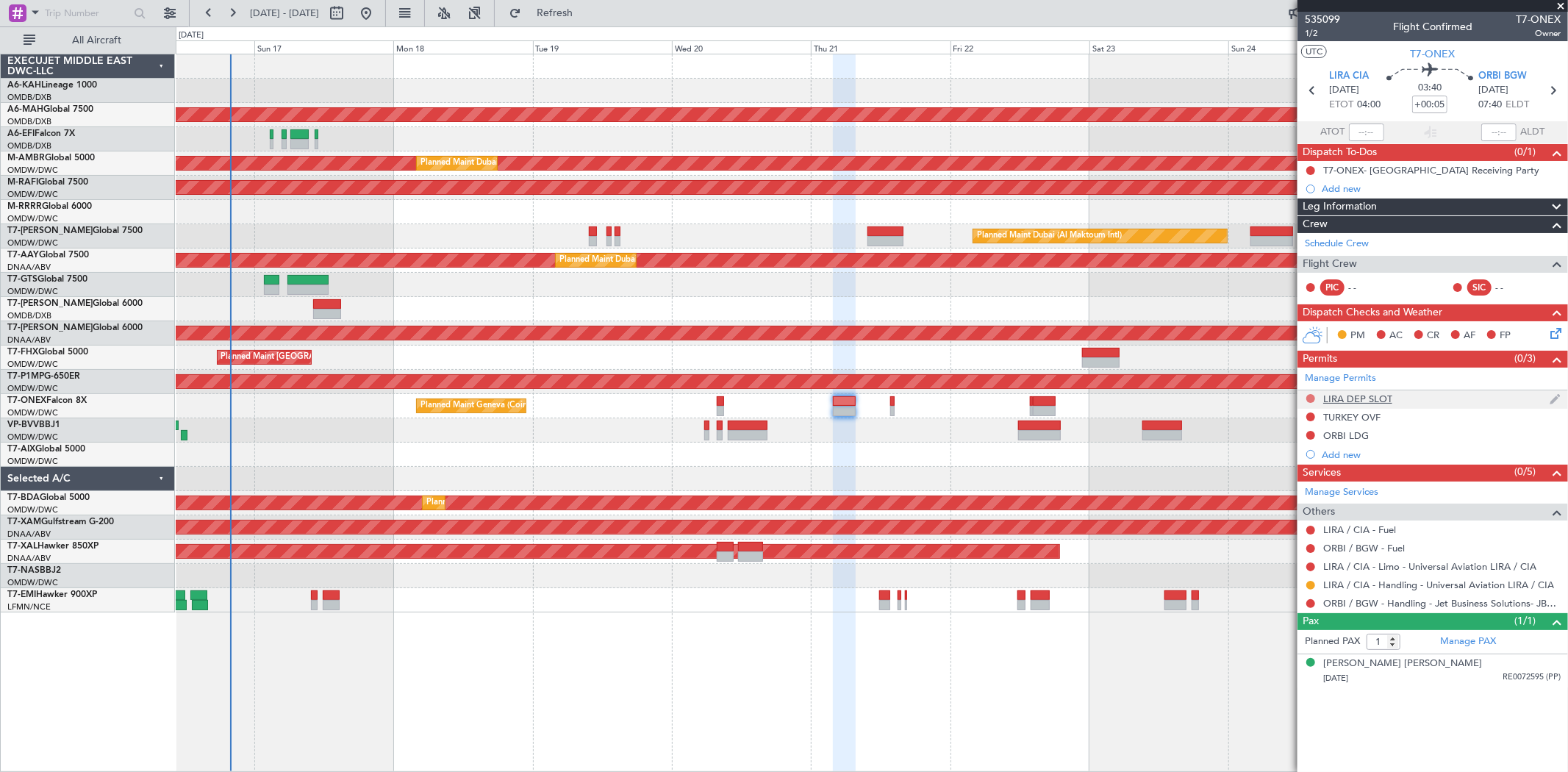
click at [1309, 400] on button at bounding box center [1310, 398] width 8 height 8
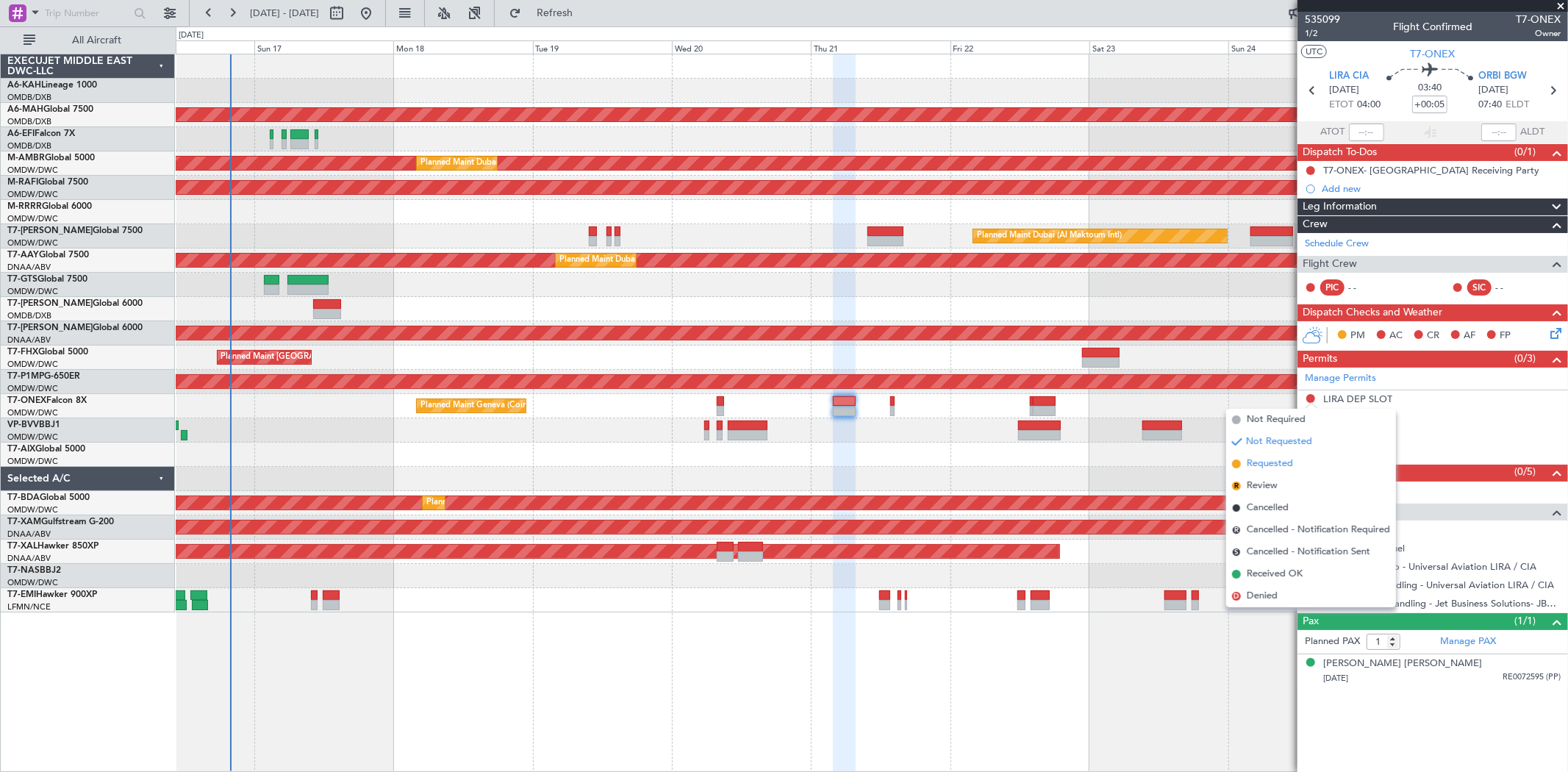
click at [1271, 457] on span "Requested" at bounding box center [1270, 463] width 46 height 15
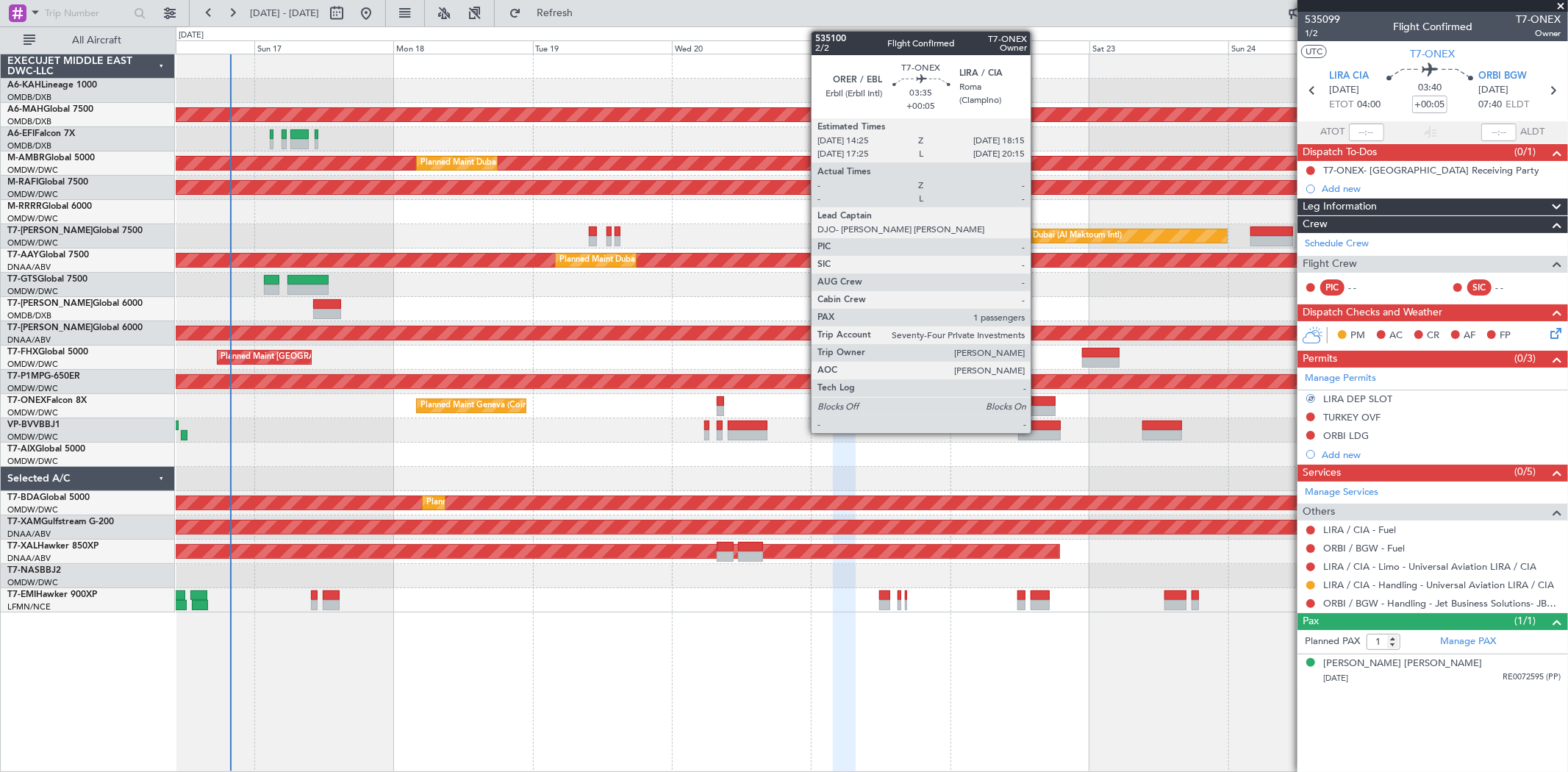
click at [1038, 405] on div at bounding box center [1045, 401] width 23 height 10
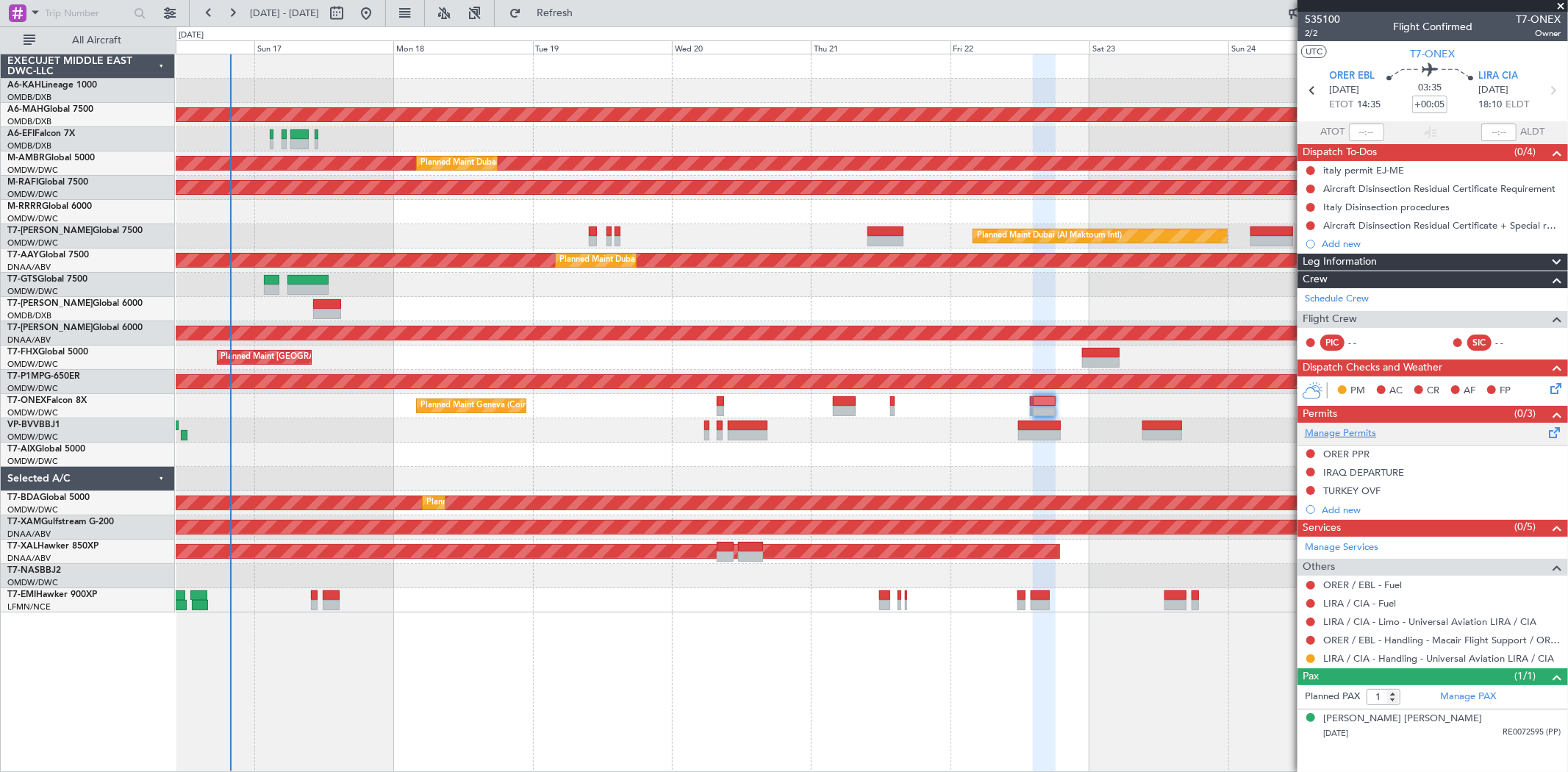
click at [1334, 428] on link "Manage Permits" at bounding box center [1340, 433] width 71 height 15
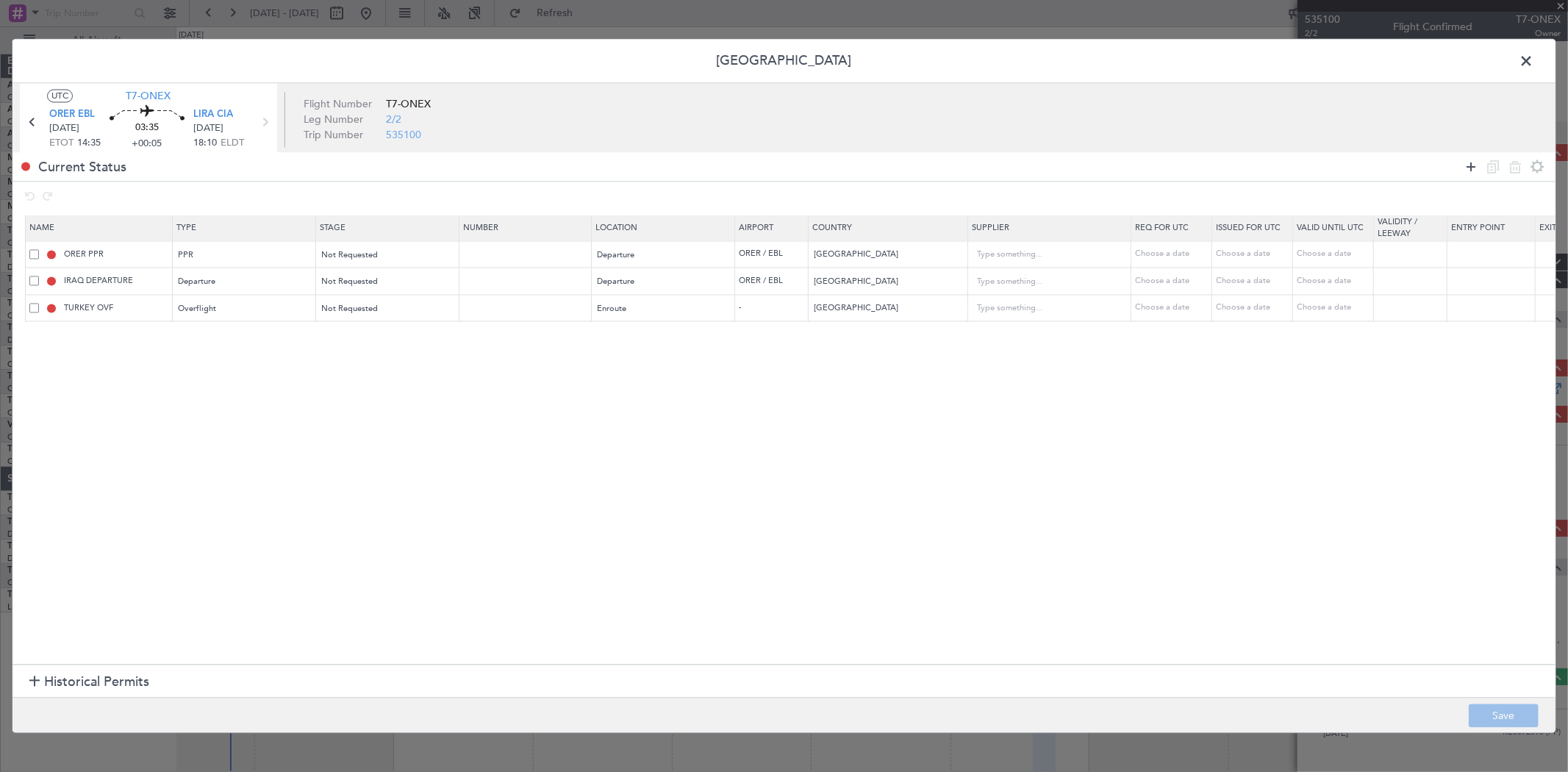
click at [1475, 165] on icon at bounding box center [1471, 167] width 18 height 18
click at [278, 340] on div "Type" at bounding box center [240, 337] width 122 height 22
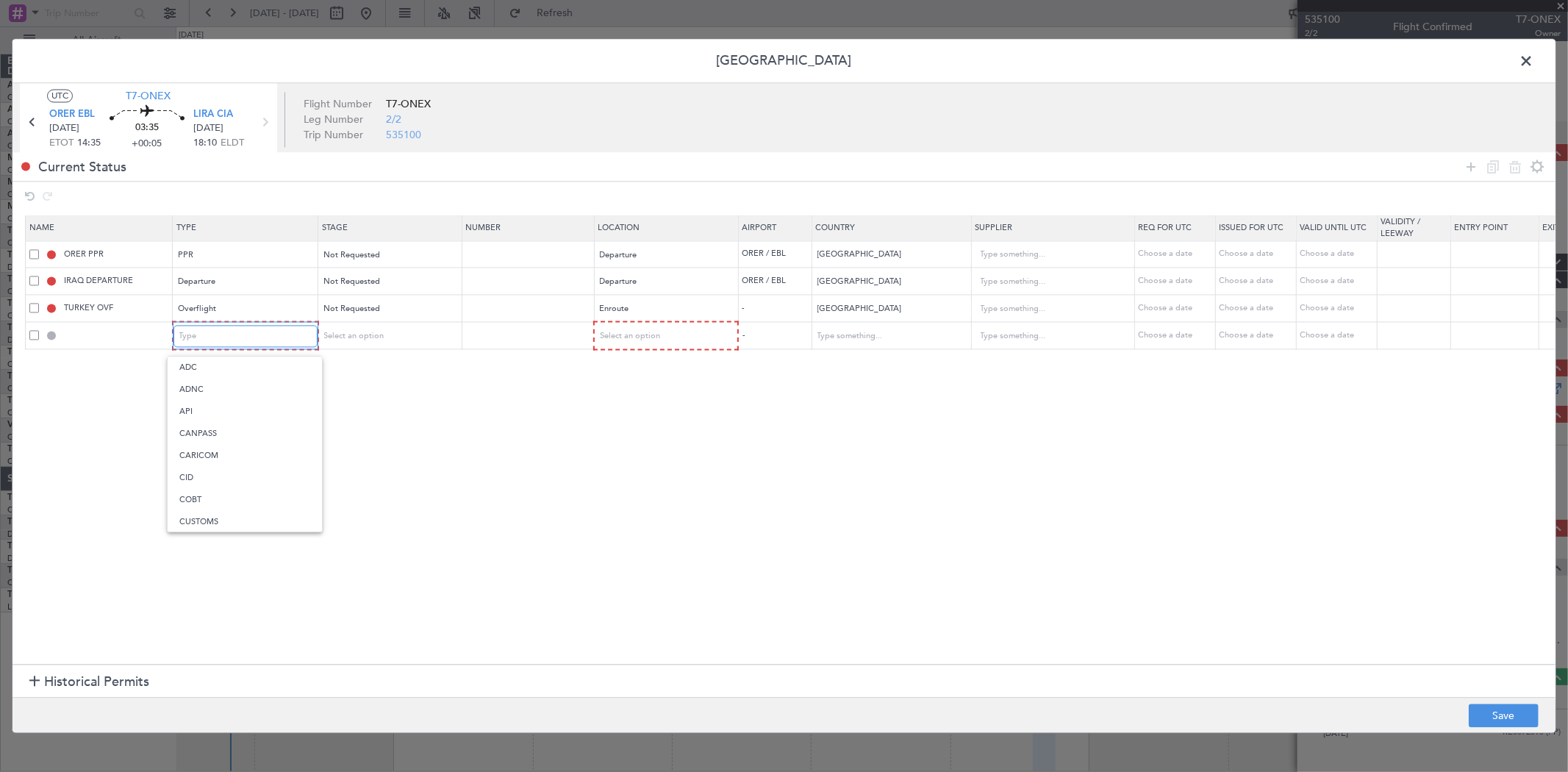
scroll to position [370, 0]
drag, startPoint x: 234, startPoint y: 484, endPoint x: 310, endPoint y: 401, distance: 112.5
click at [234, 486] on span "PPR" at bounding box center [245, 482] width 131 height 22
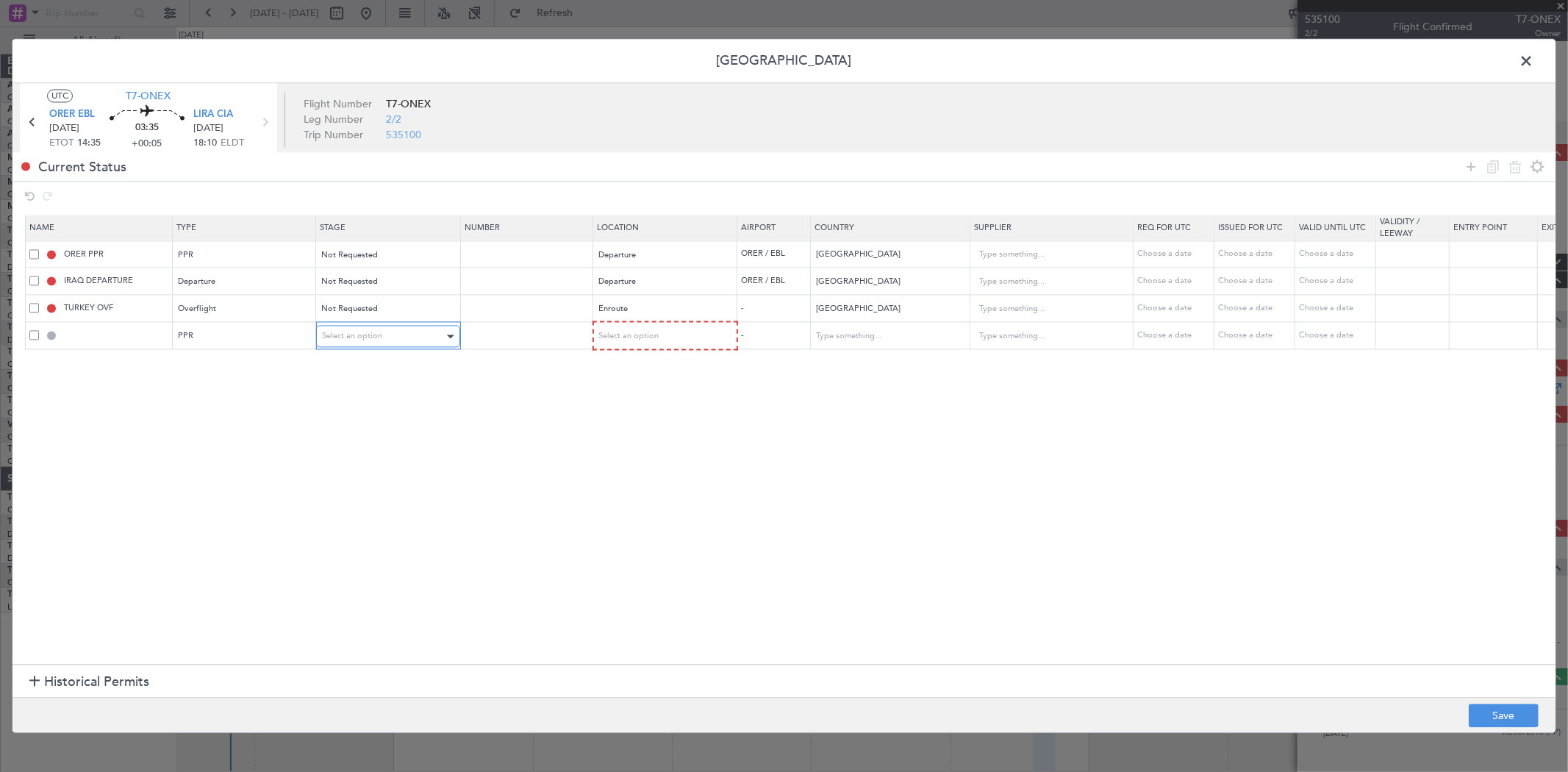
click at [354, 340] on span "Select an option" at bounding box center [352, 337] width 60 height 11
click at [362, 438] on span "Requested" at bounding box center [388, 434] width 131 height 22
click at [648, 335] on span "Select an option" at bounding box center [628, 337] width 60 height 11
click at [642, 418] on span "Arrival" at bounding box center [665, 411] width 131 height 22
click at [1492, 730] on footer "Save" at bounding box center [784, 716] width 1543 height 36
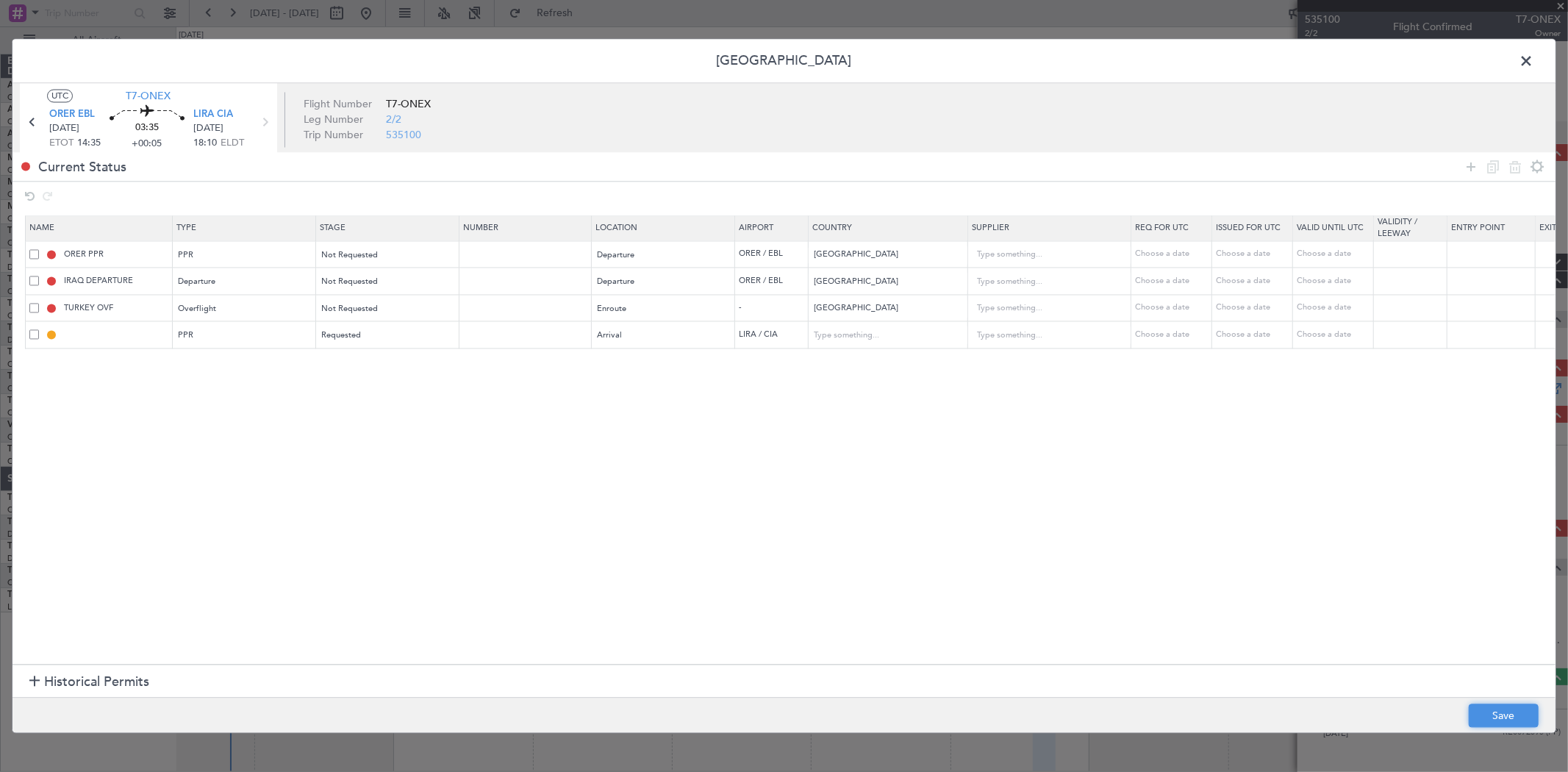
click at [1493, 729] on footer "Save" at bounding box center [784, 716] width 1543 height 36
click at [1534, 55] on span at bounding box center [1534, 66] width 0 height 29
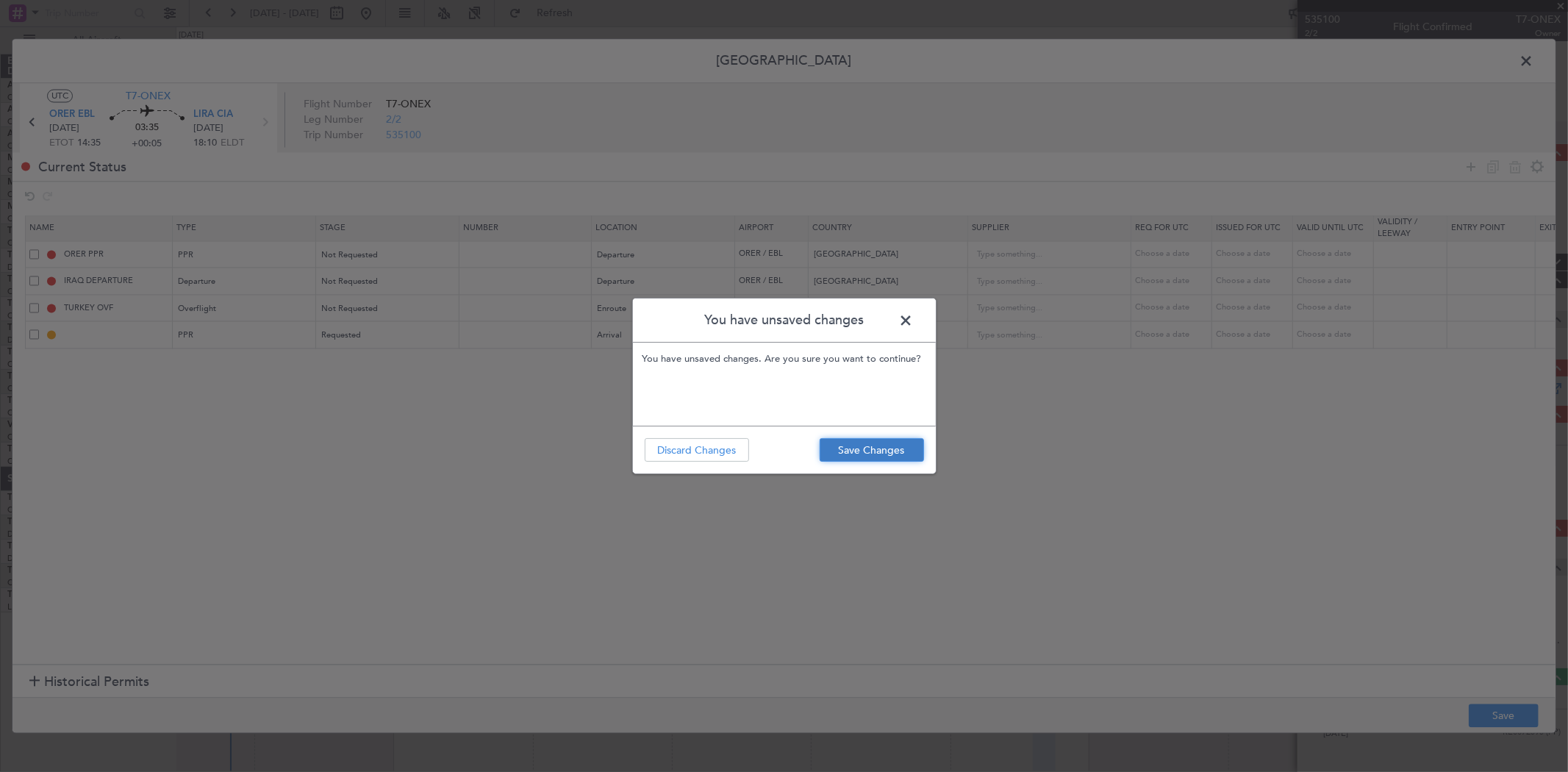
click at [910, 447] on button "Save Changes" at bounding box center [872, 450] width 104 height 23
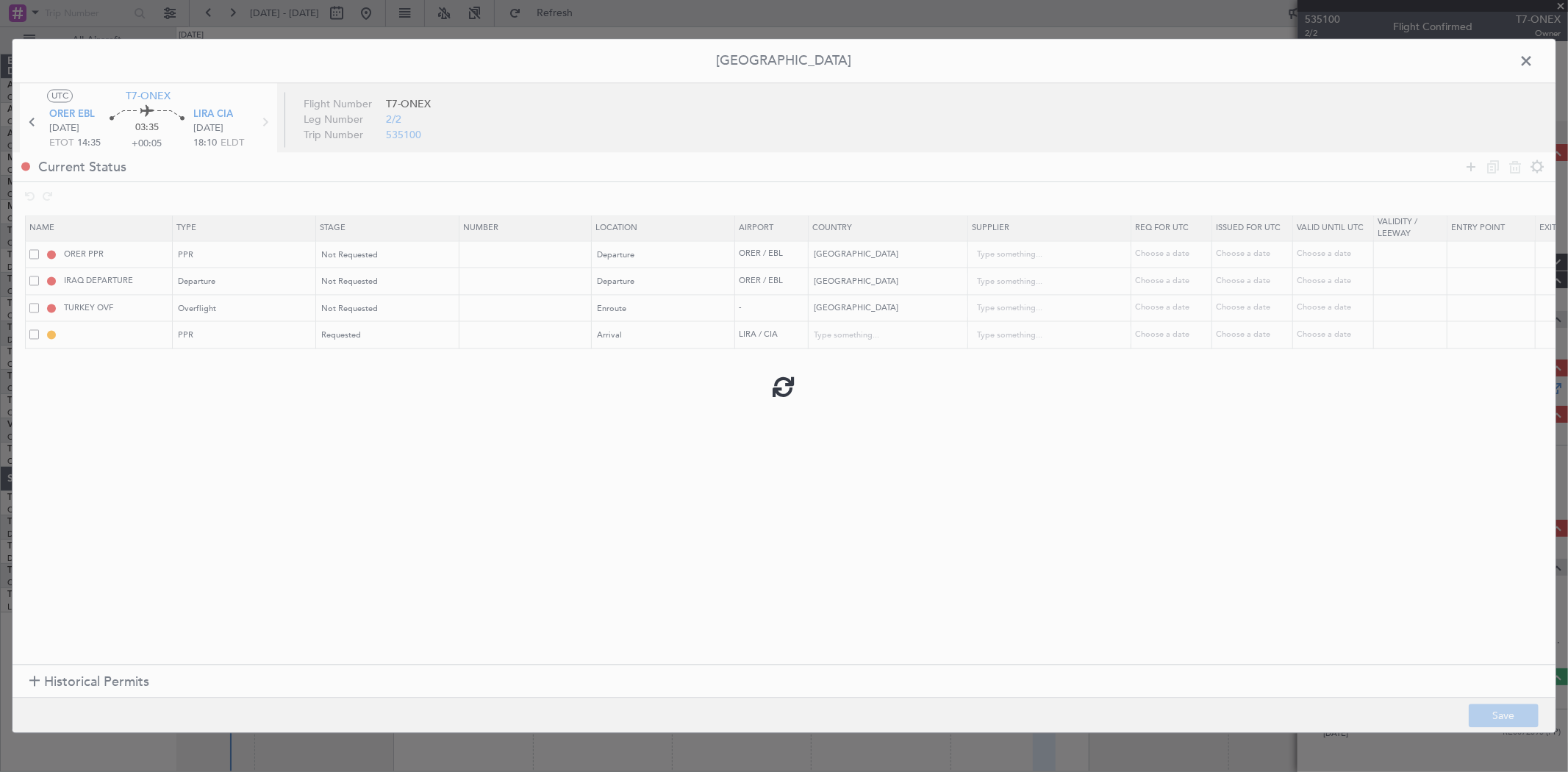
type input "LIRA PPR"
type input "[GEOGRAPHIC_DATA]"
type input "NNN"
click at [1534, 62] on span at bounding box center [1534, 66] width 0 height 29
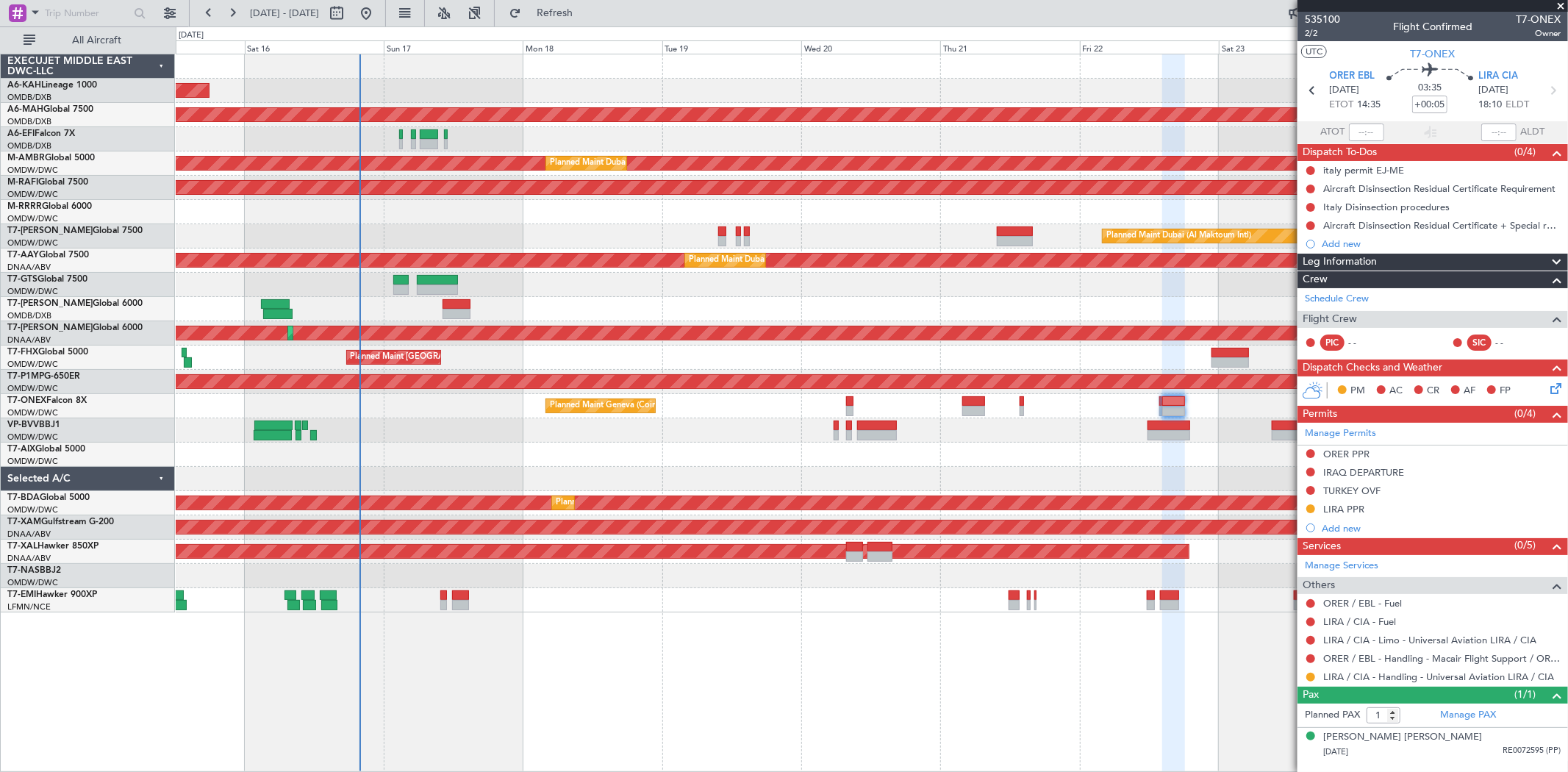
click at [703, 307] on div at bounding box center [872, 309] width 1392 height 24
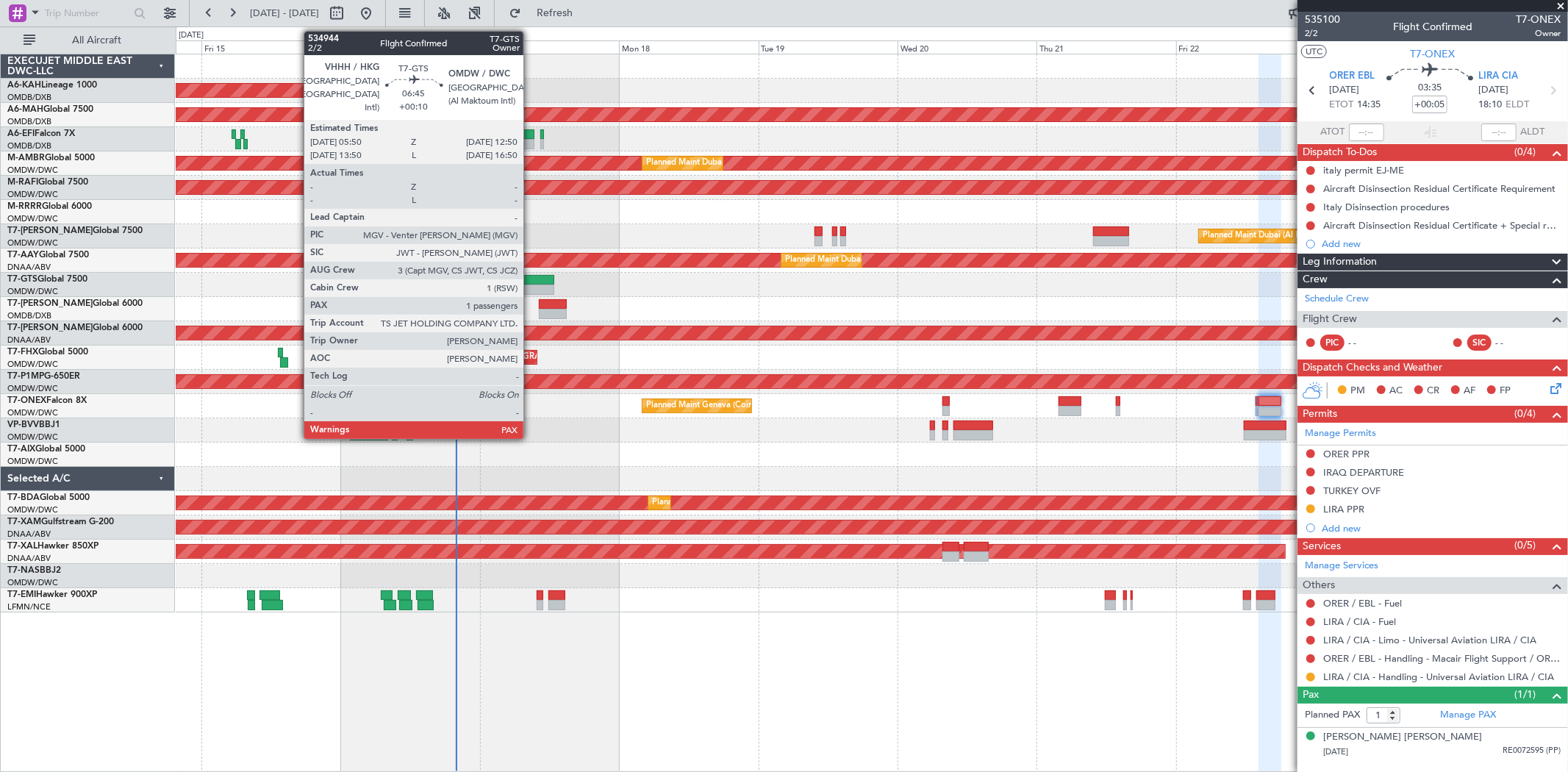
click at [531, 288] on div at bounding box center [533, 290] width 41 height 10
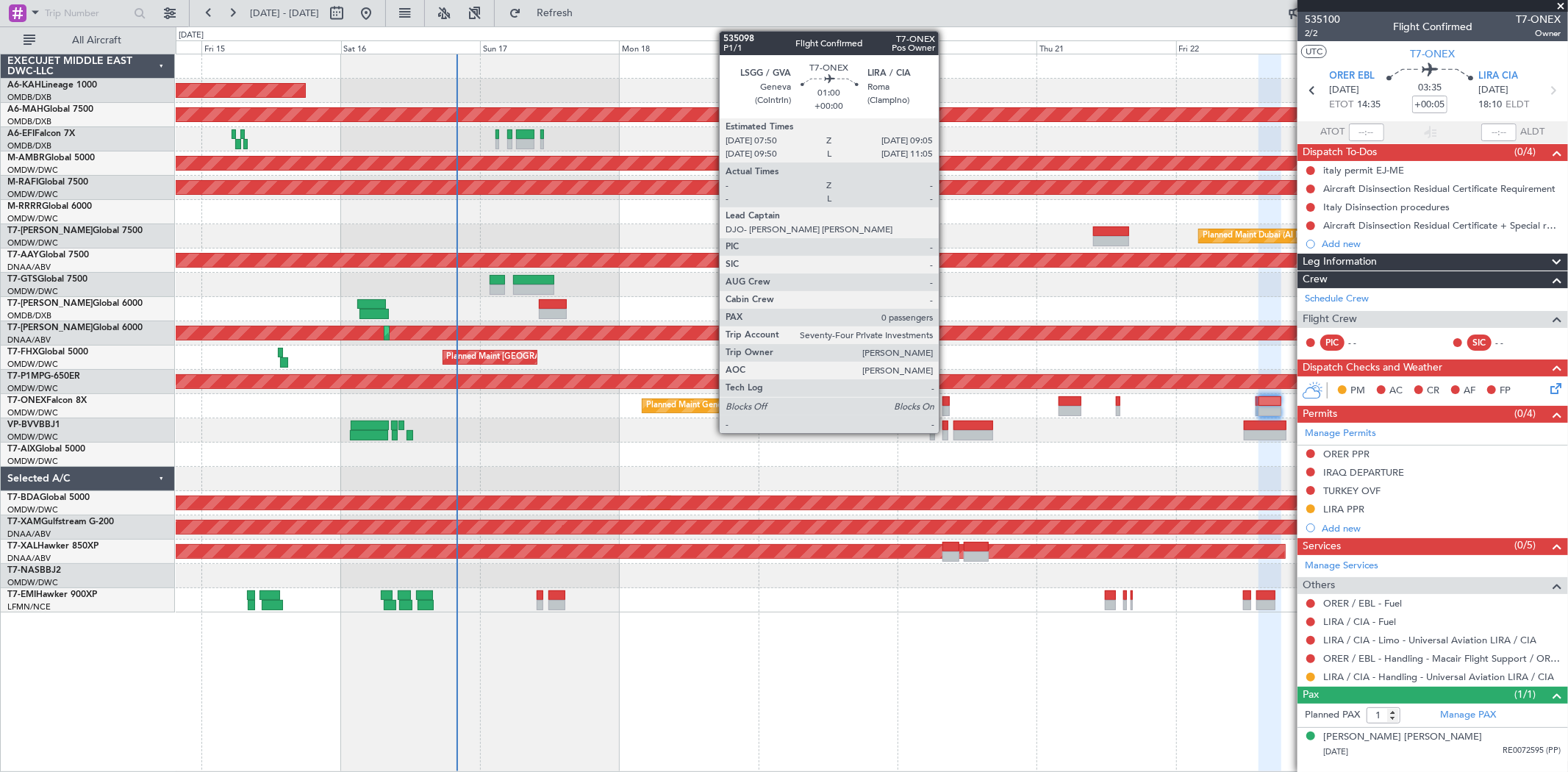
click at [947, 406] on div at bounding box center [947, 411] width 8 height 10
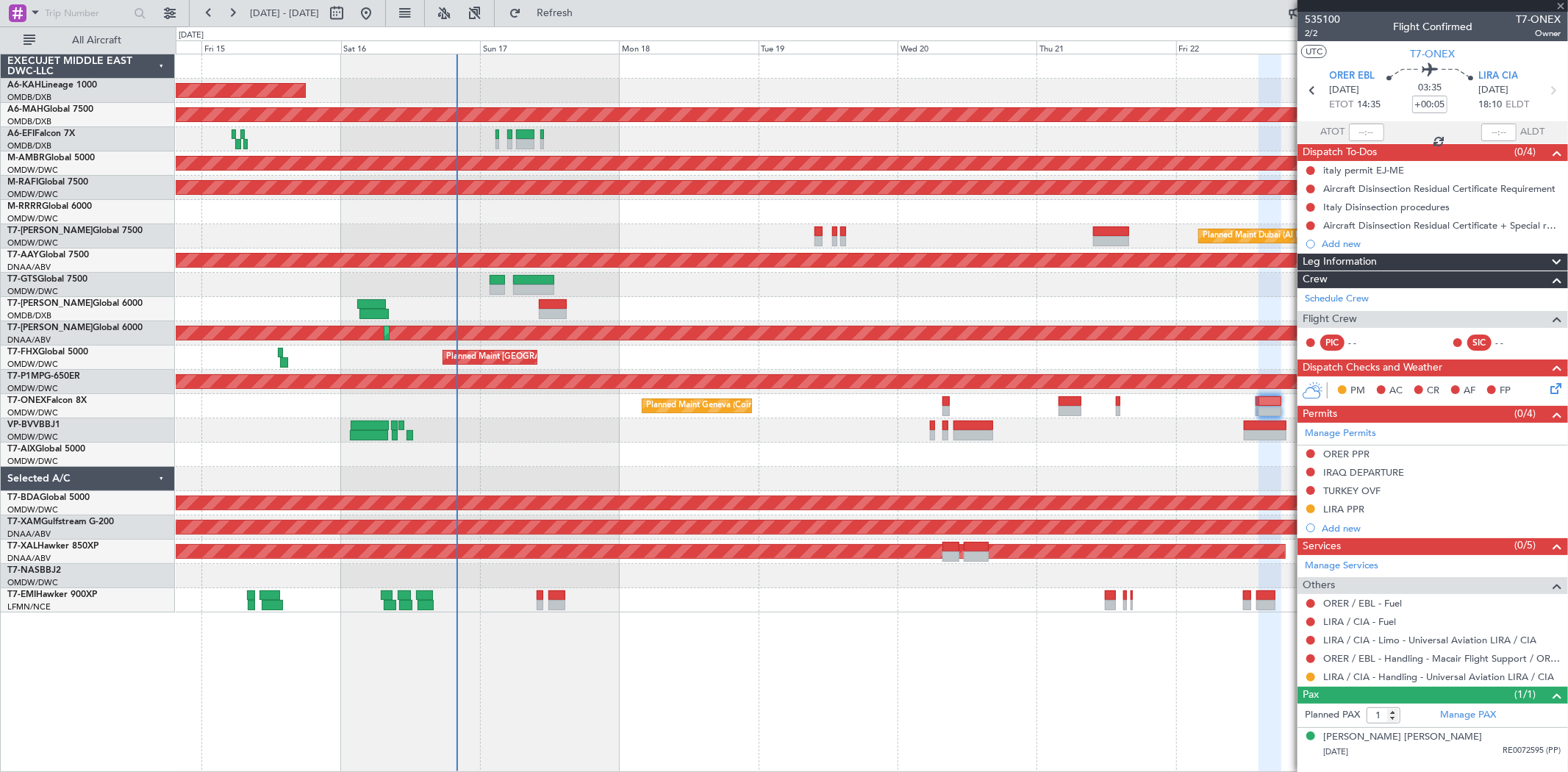
type input "0"
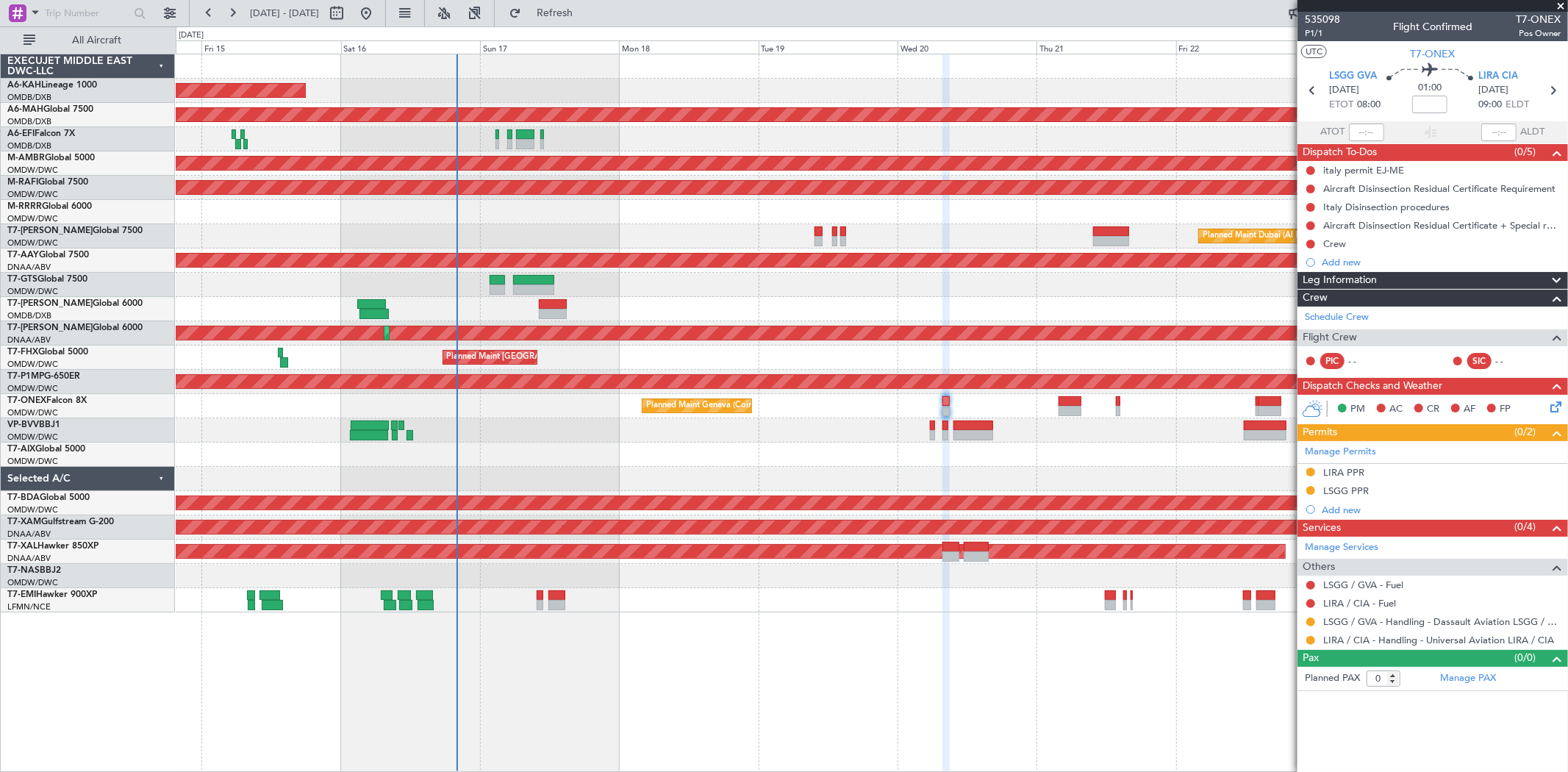
click at [1378, 488] on div "LSGG PPR" at bounding box center [1433, 492] width 270 height 19
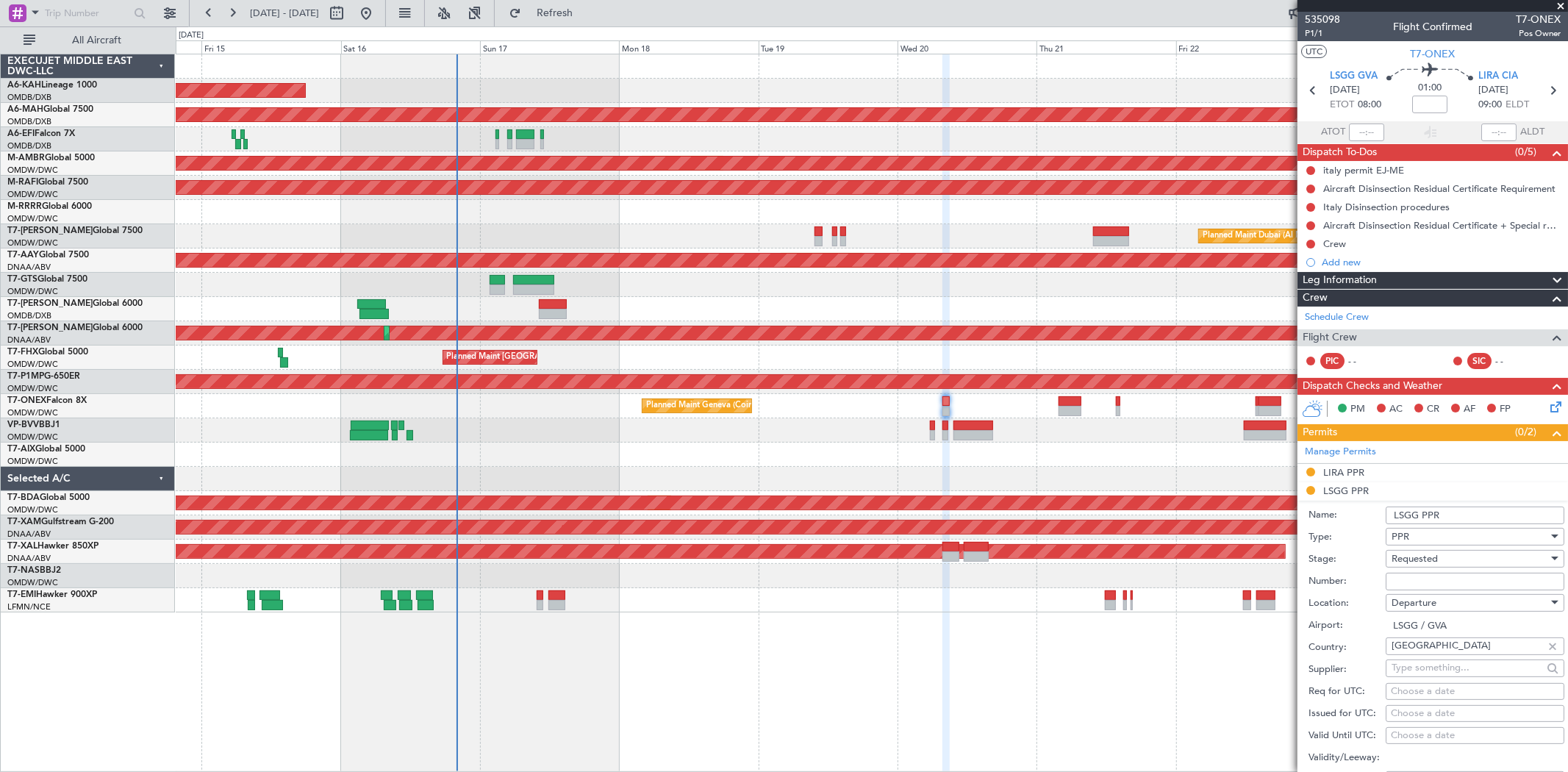
scroll to position [245, 0]
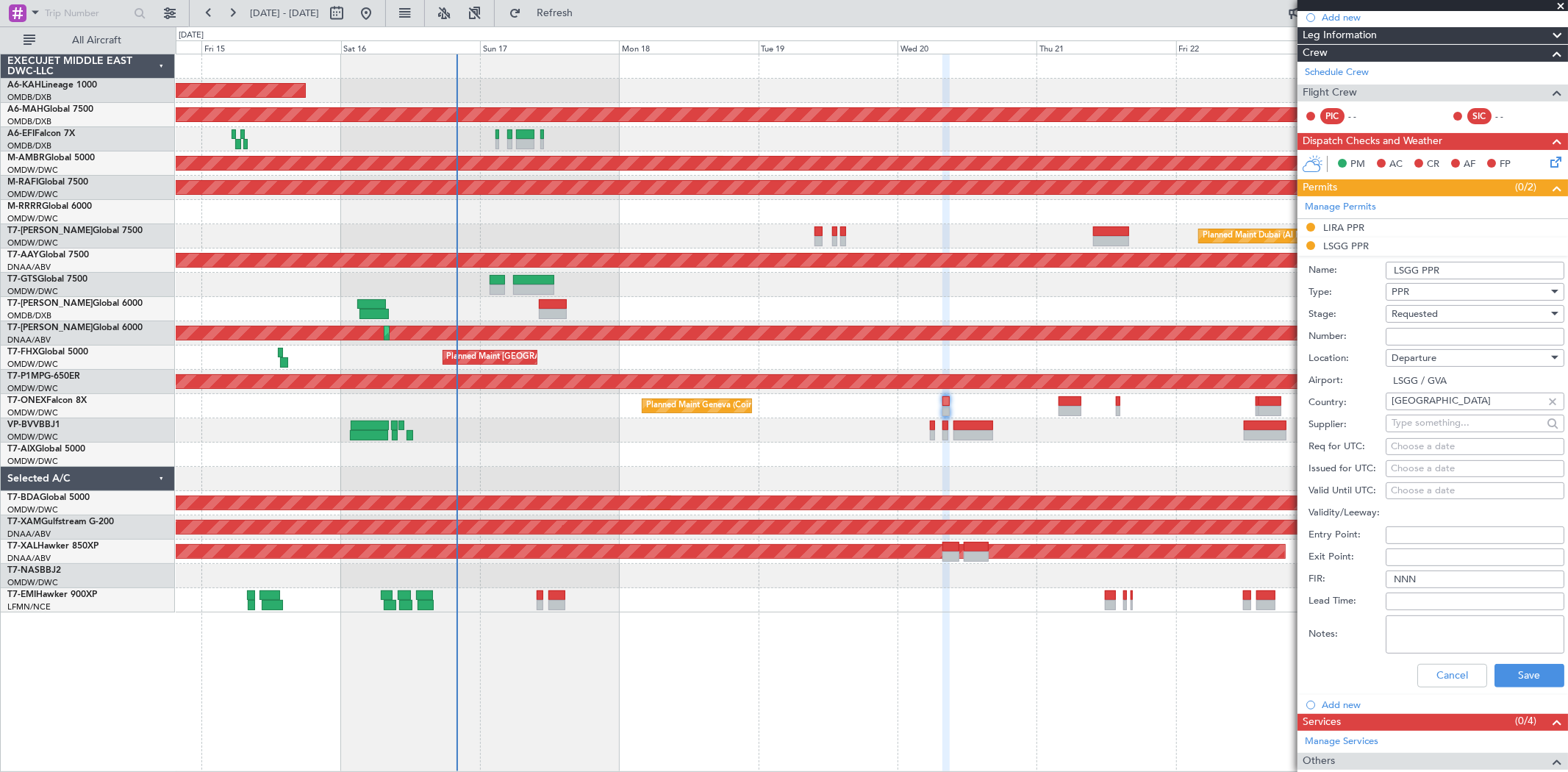
click at [1413, 340] on input "Number:" at bounding box center [1475, 337] width 178 height 18
paste input "082008104D"
type input "082008104D"
click at [1413, 317] on span "Requested" at bounding box center [1415, 313] width 46 height 13
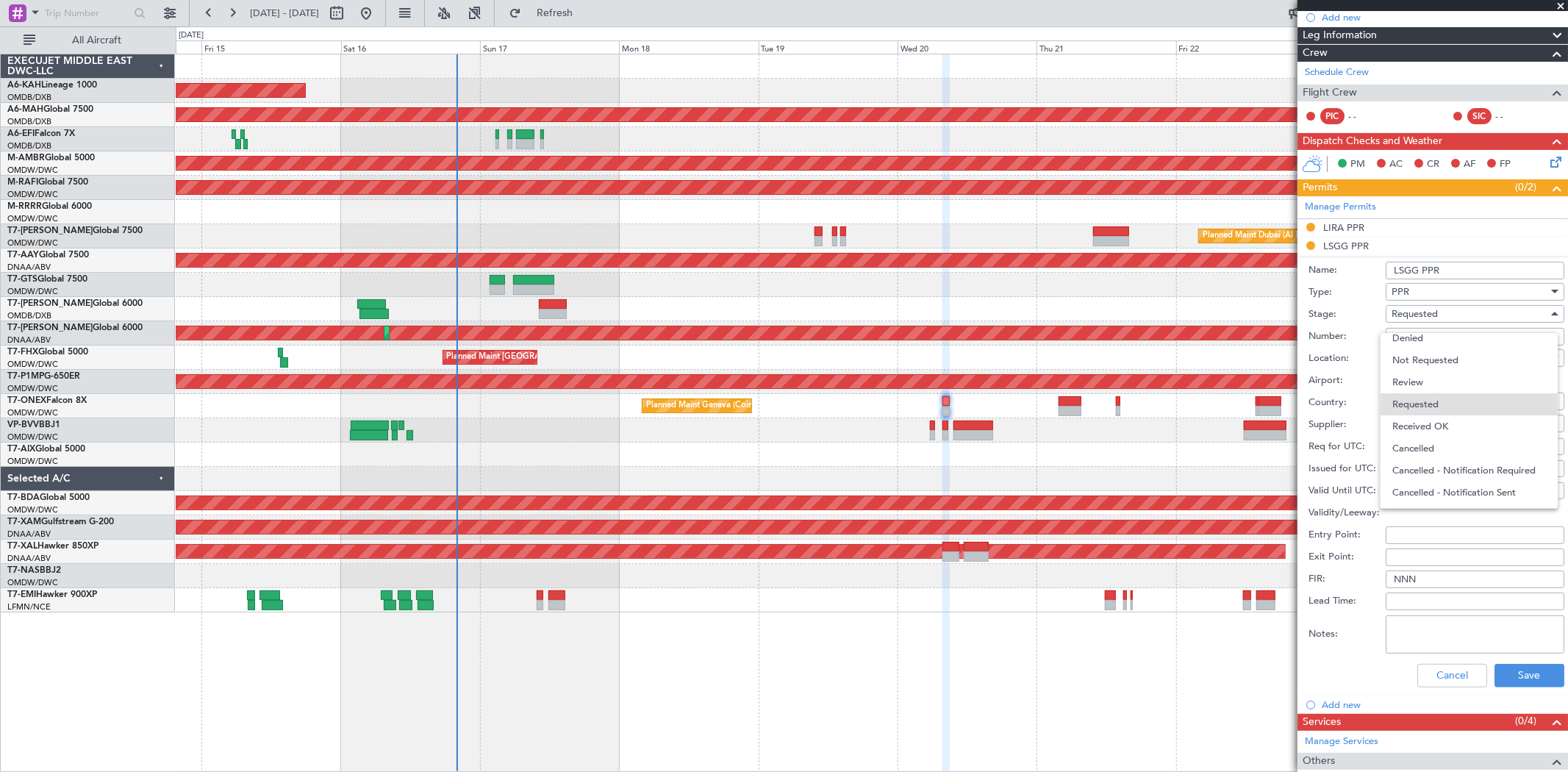
click at [1421, 419] on span "Received OK" at bounding box center [1469, 426] width 153 height 22
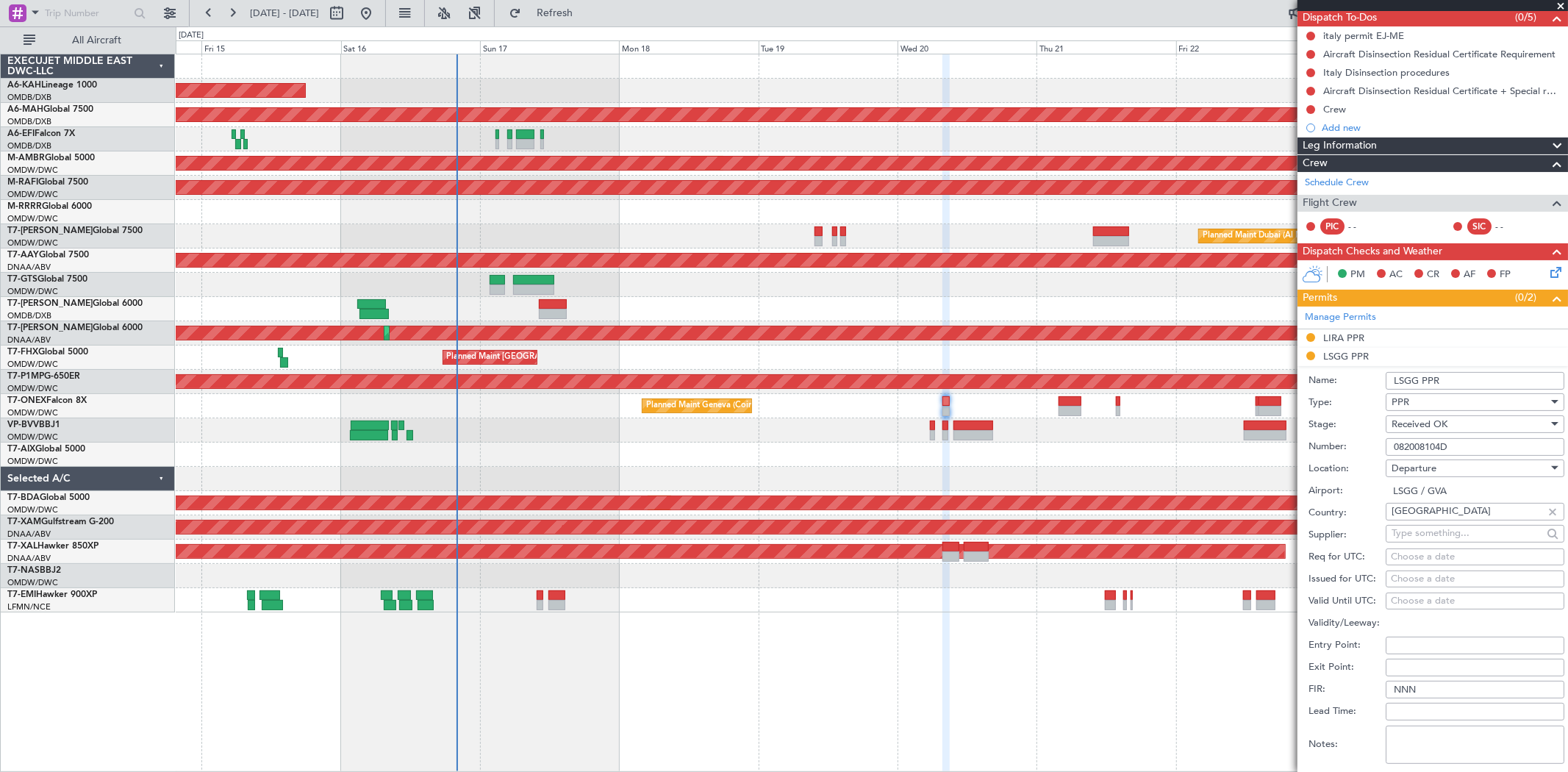
scroll to position [245, 0]
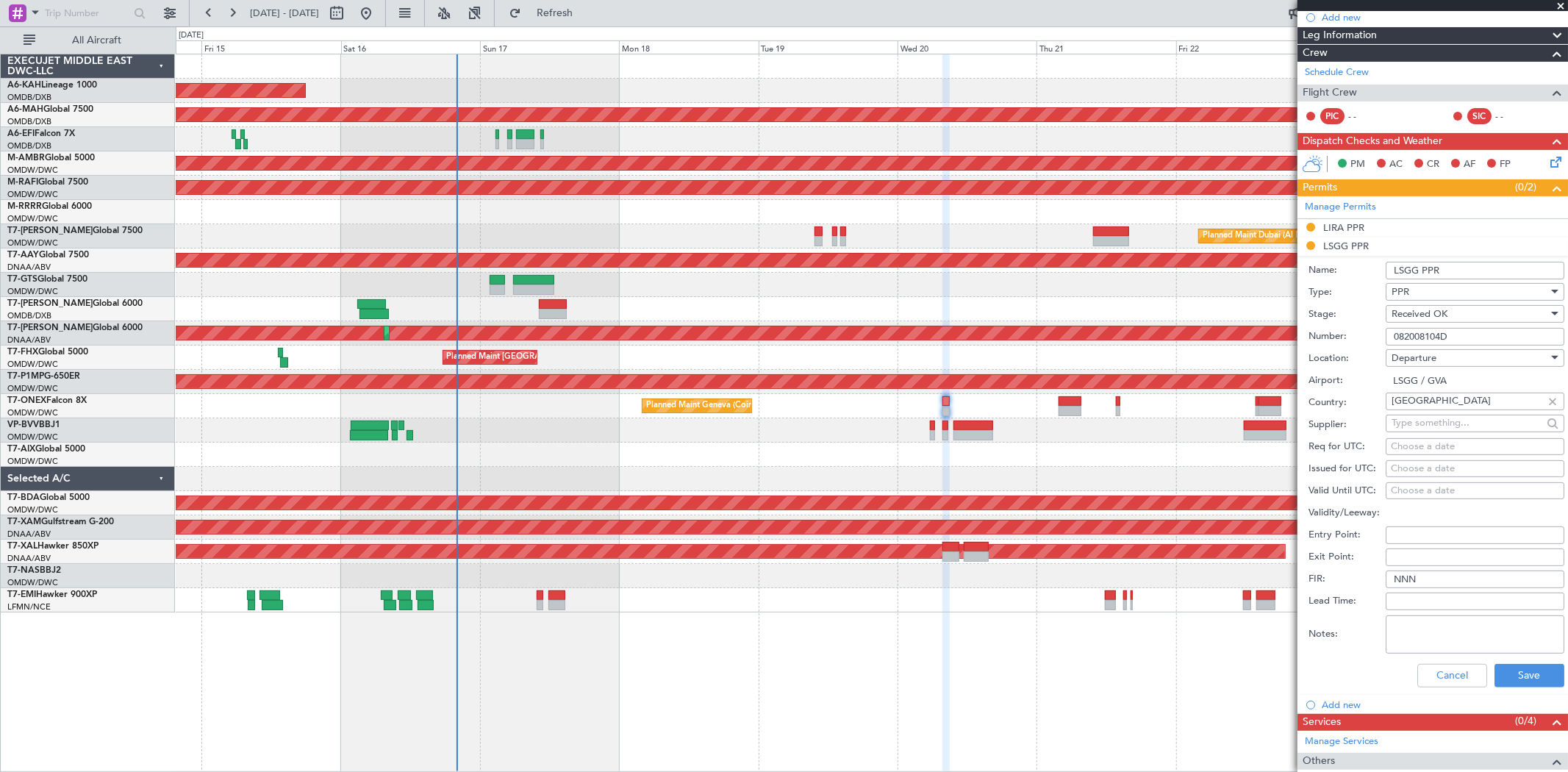
click at [1415, 467] on div "Choose a date" at bounding box center [1475, 469] width 168 height 15
select select "8"
select select "2025"
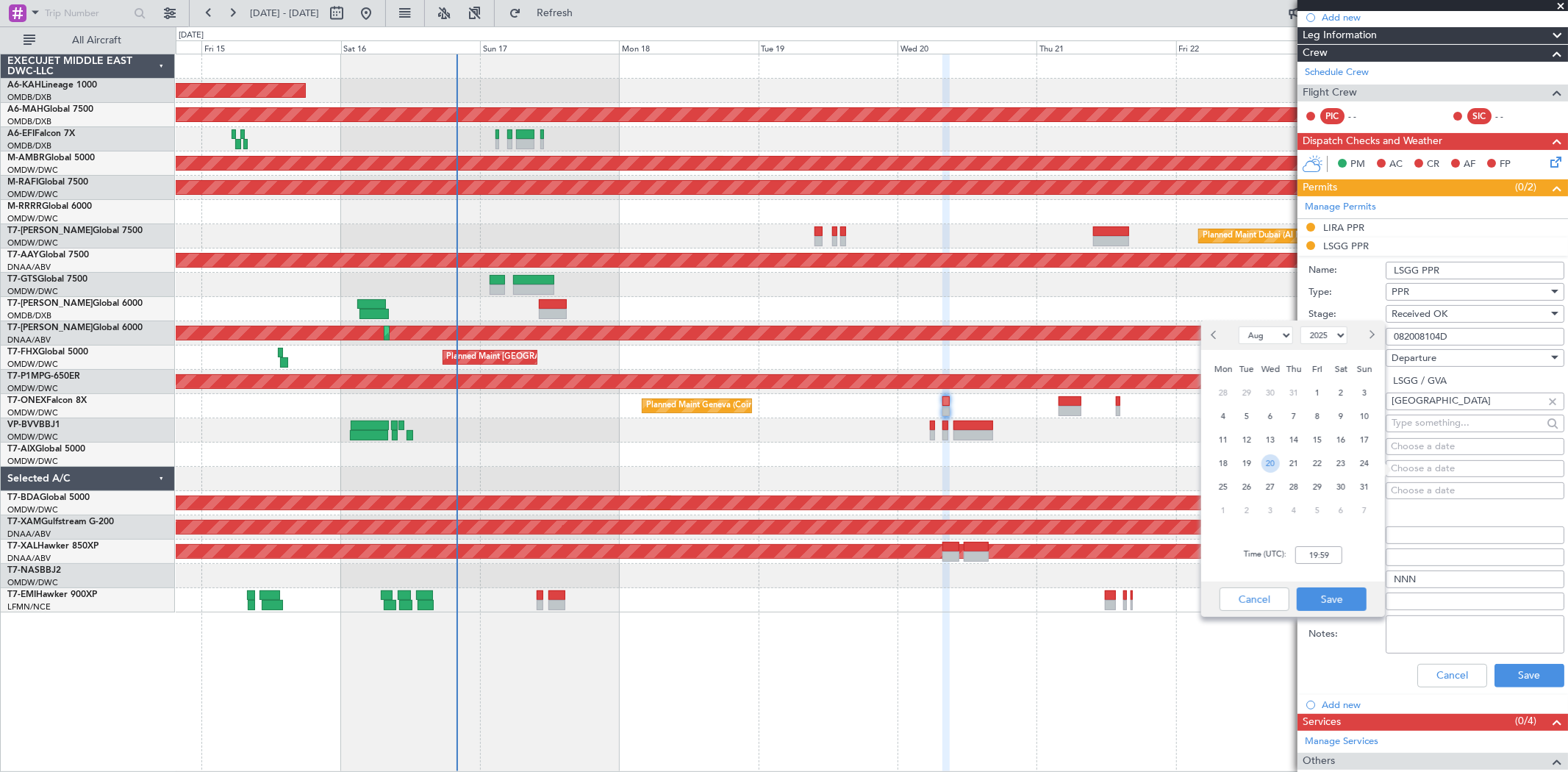
click at [1265, 466] on span "20" at bounding box center [1271, 464] width 19 height 19
click at [1320, 550] on input "00:00" at bounding box center [1319, 555] width 47 height 18
type input "08:00"
click at [1338, 607] on button "Save" at bounding box center [1332, 599] width 69 height 23
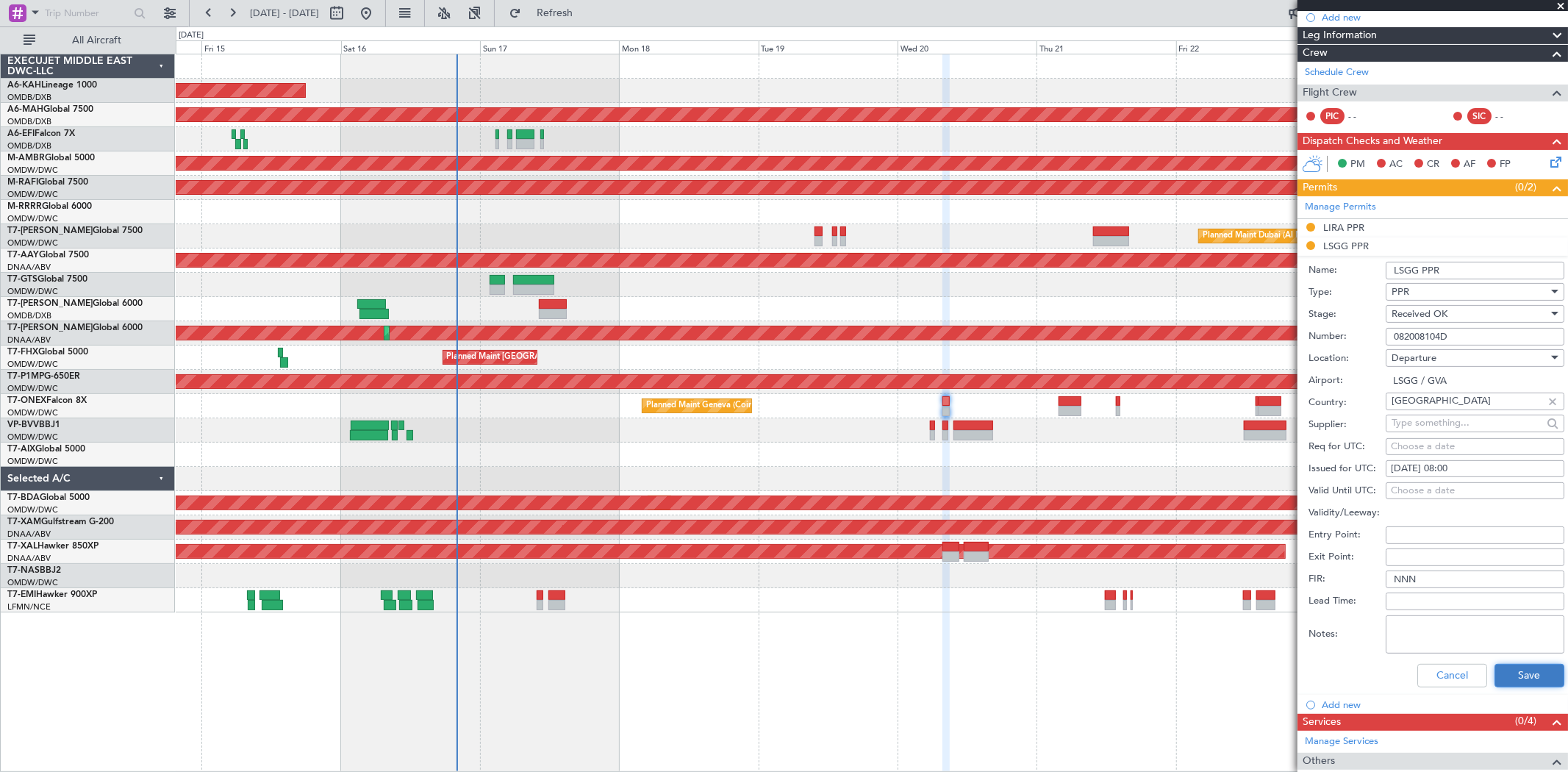
click at [1504, 674] on button "Save" at bounding box center [1529, 676] width 69 height 23
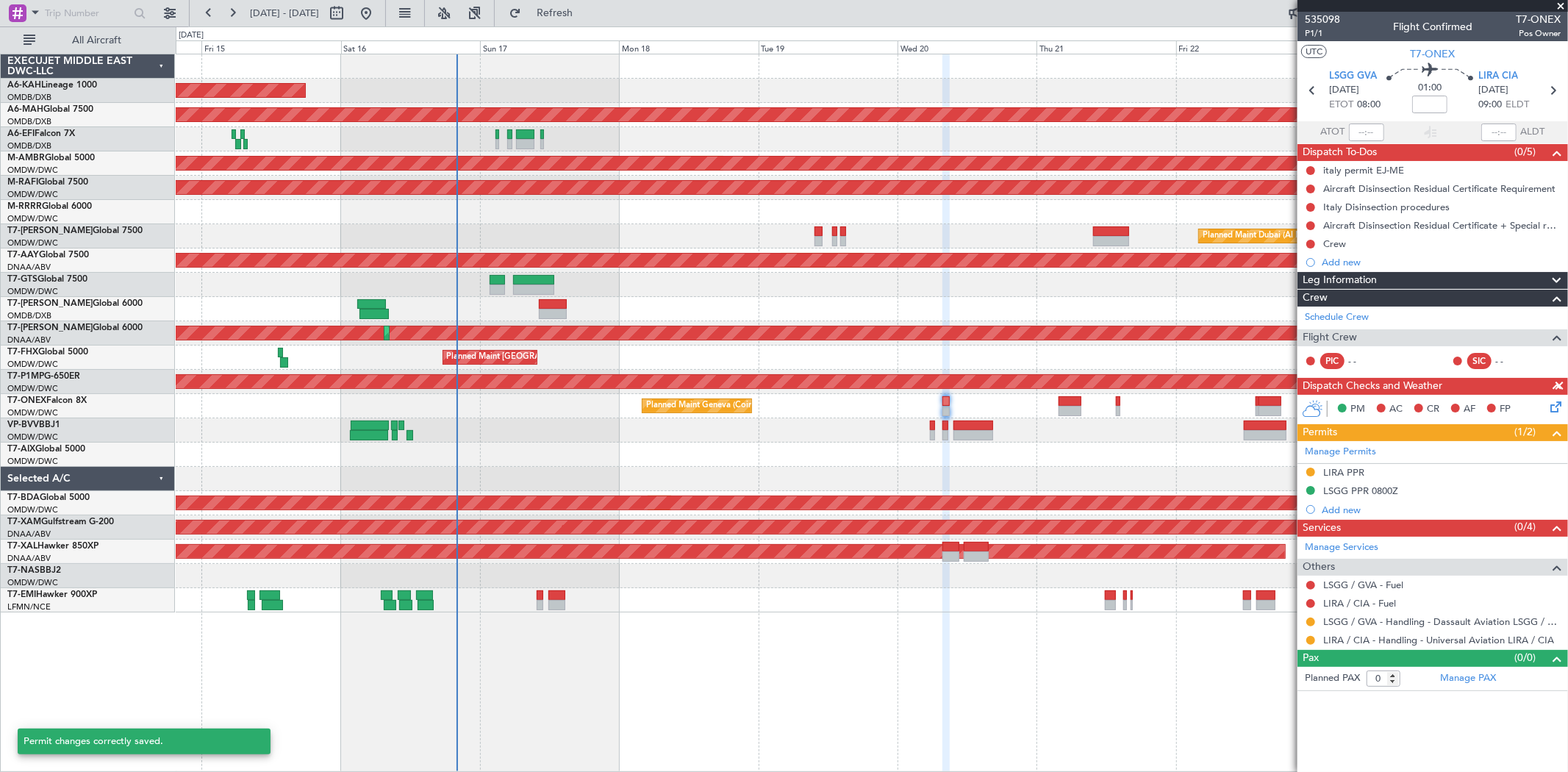
scroll to position [0, 0]
click at [1306, 621] on button at bounding box center [1310, 621] width 8 height 8
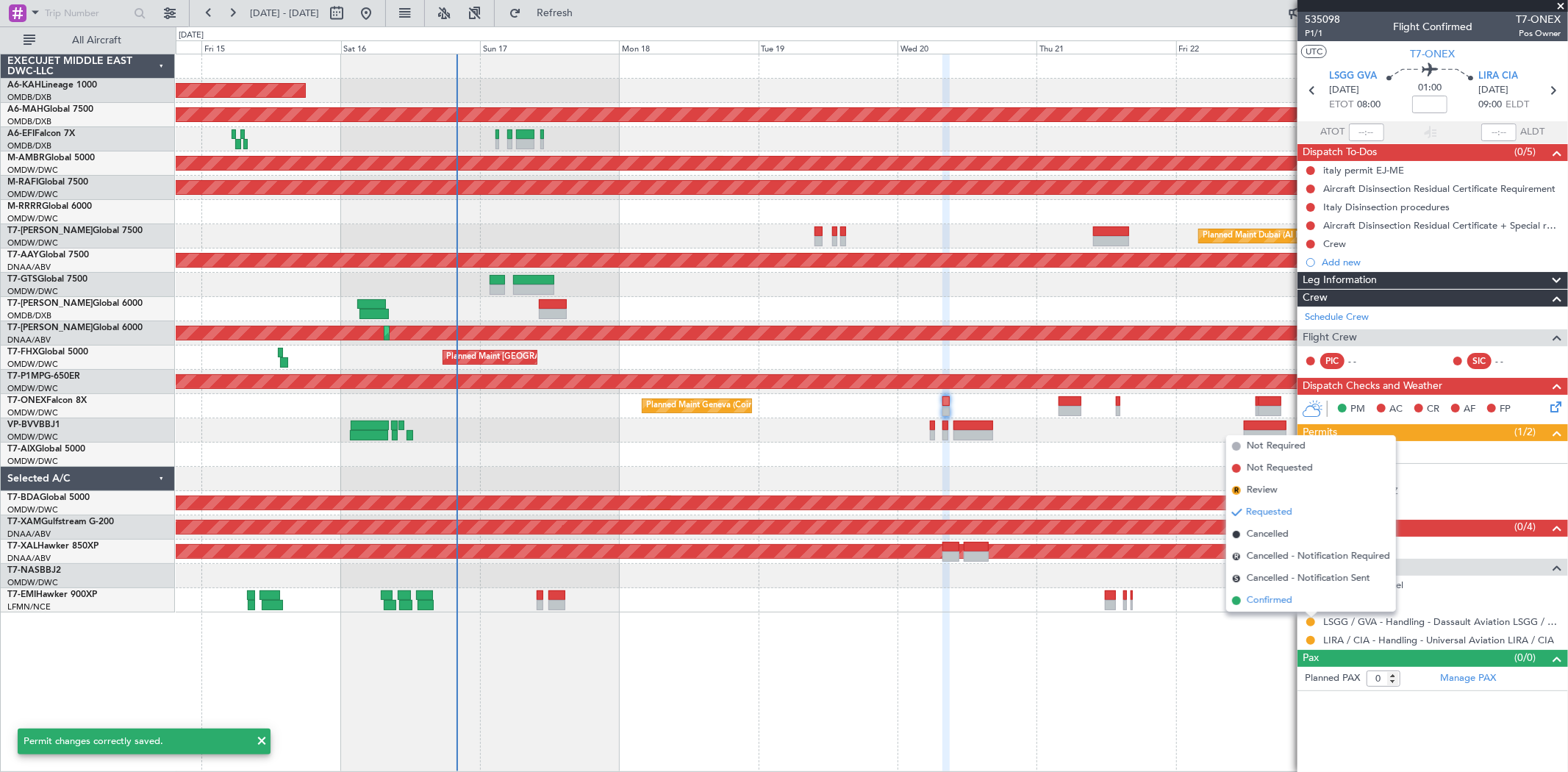
click at [1289, 601] on span "Confirmed" at bounding box center [1269, 601] width 46 height 15
